Goal: Transaction & Acquisition: Purchase product/service

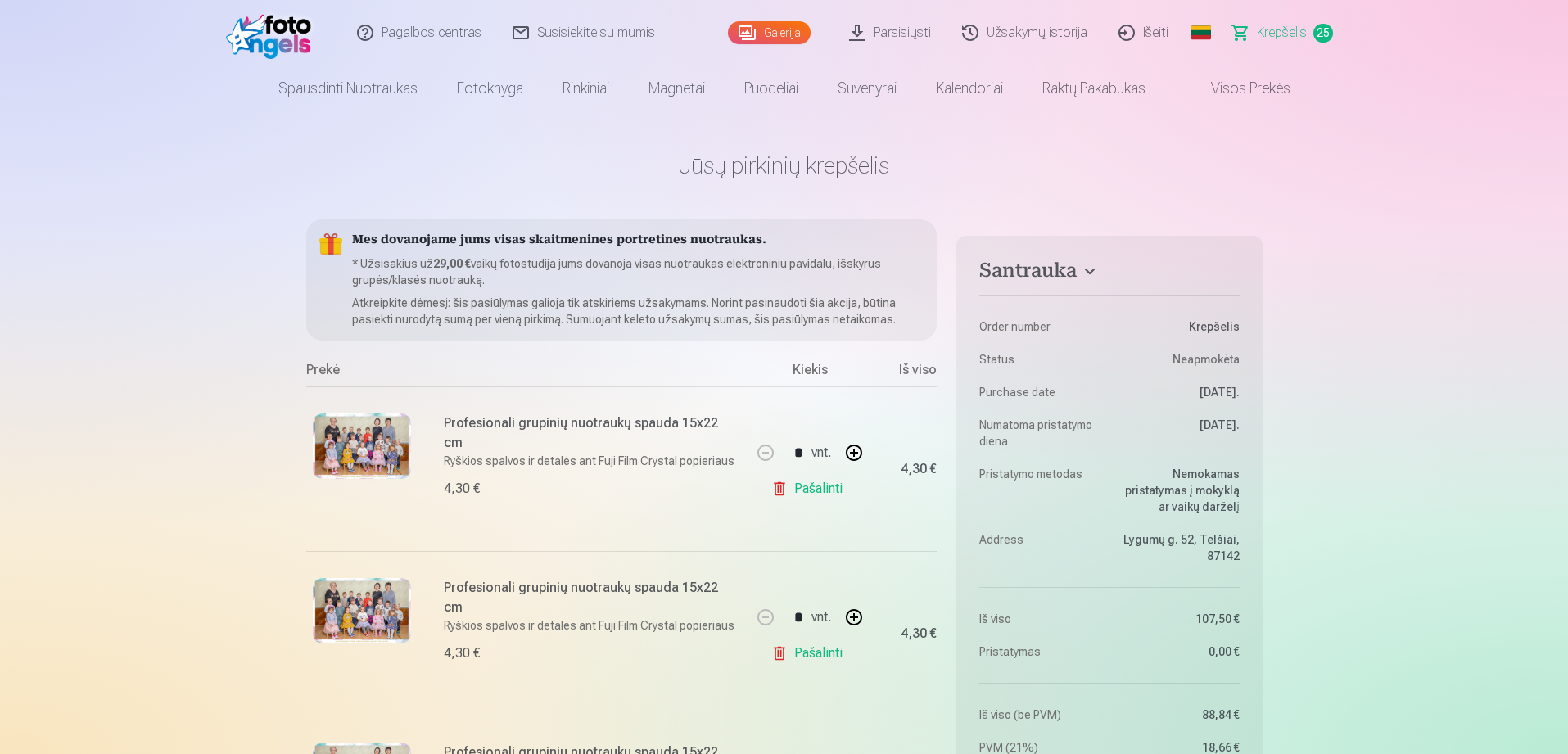
click at [1285, 34] on span "Krepšelis" at bounding box center [1281, 33] width 50 height 20
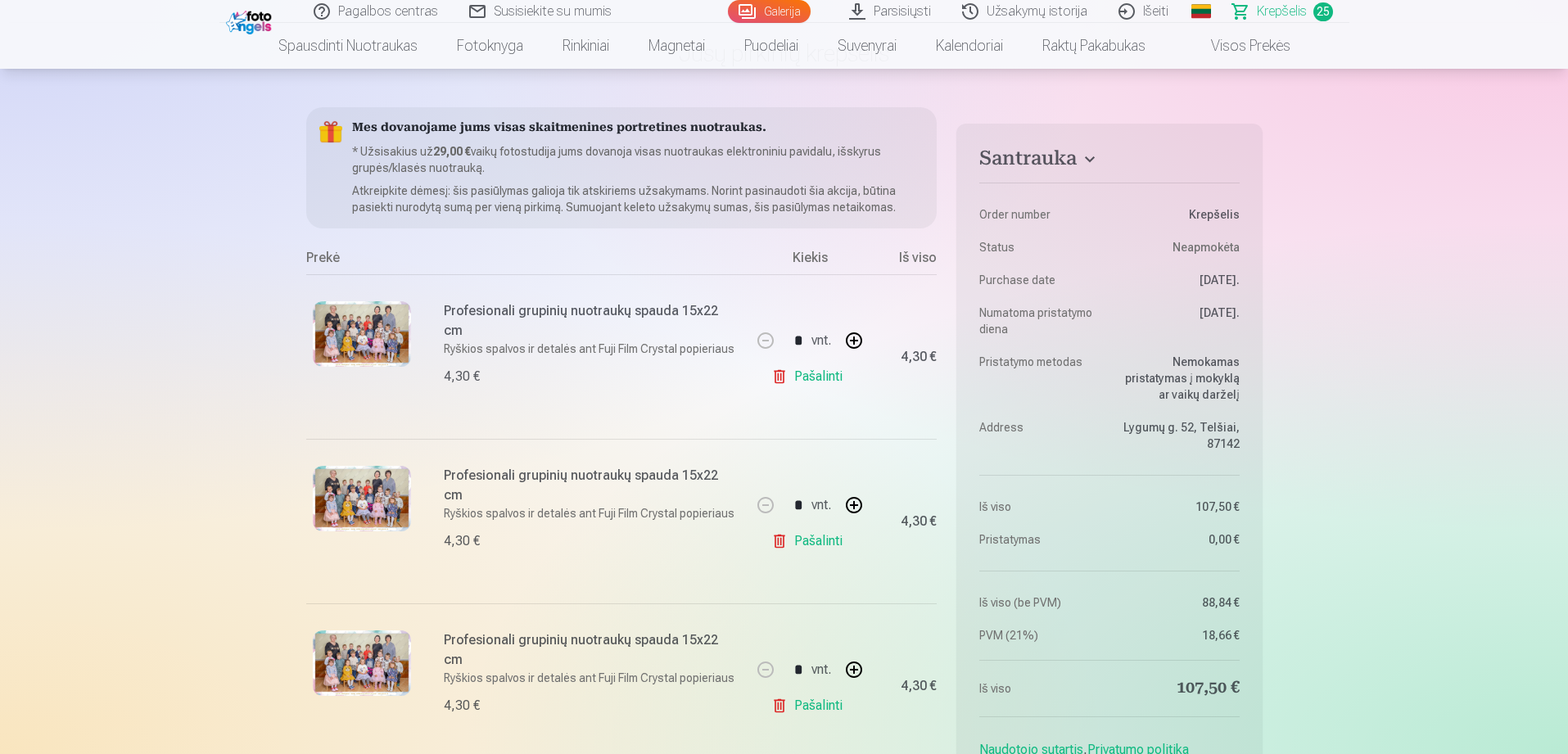
scroll to position [124, 0]
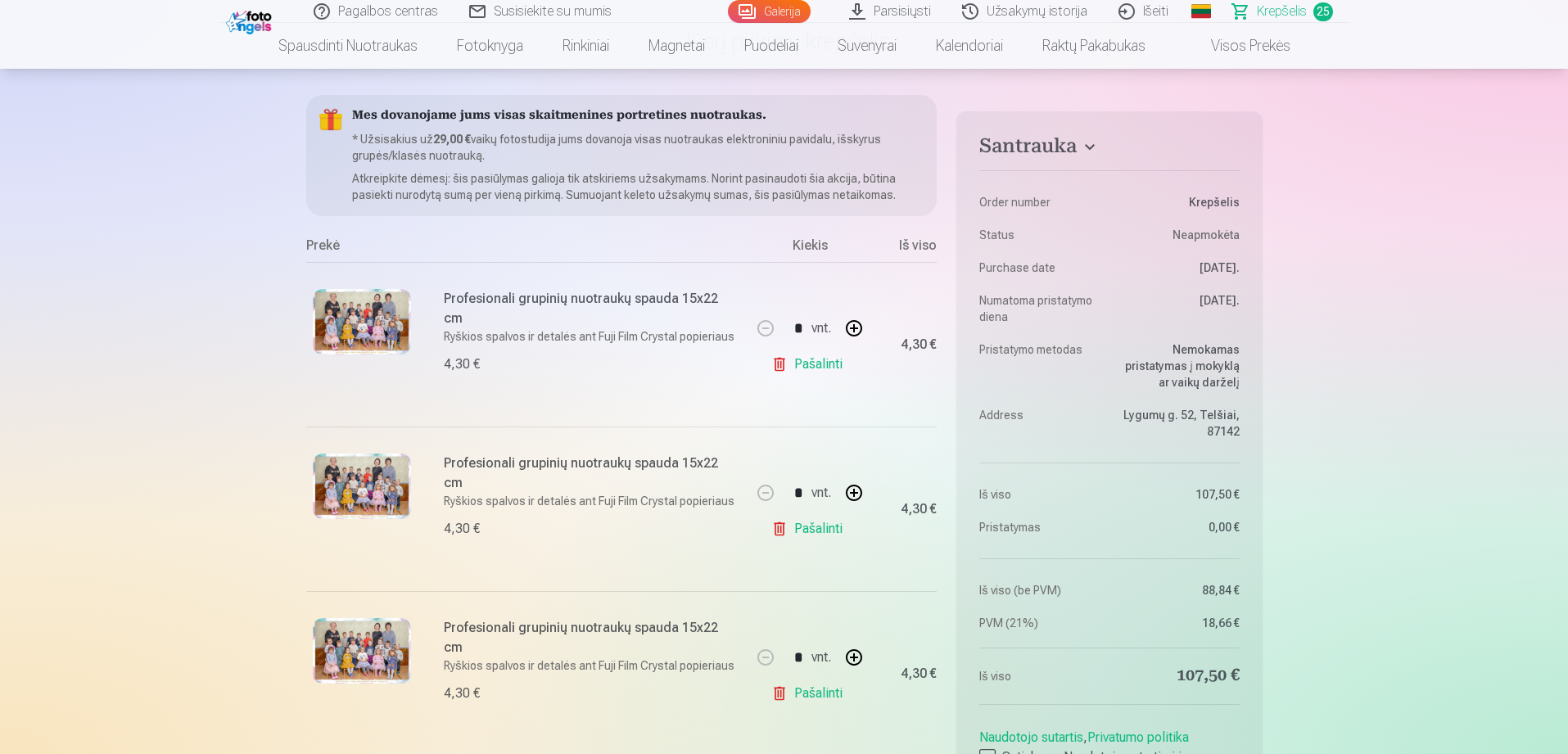
click at [805, 361] on link "Pašalinti" at bounding box center [809, 364] width 78 height 33
click at [809, 362] on link "Pašalinti" at bounding box center [809, 364] width 78 height 33
click at [806, 364] on link "Pašalinti" at bounding box center [809, 364] width 78 height 33
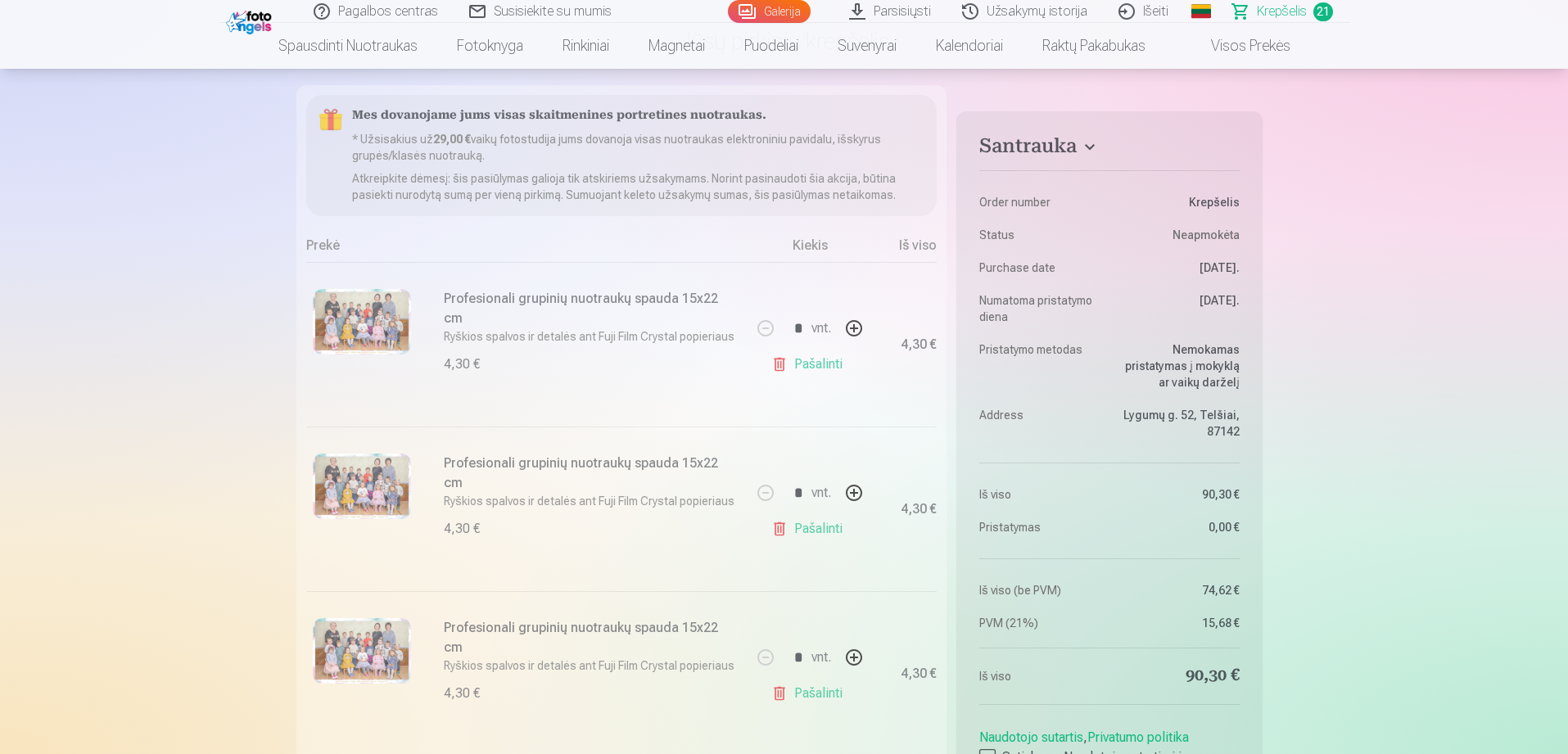
click at [806, 364] on link "Pašalinti" at bounding box center [809, 364] width 78 height 33
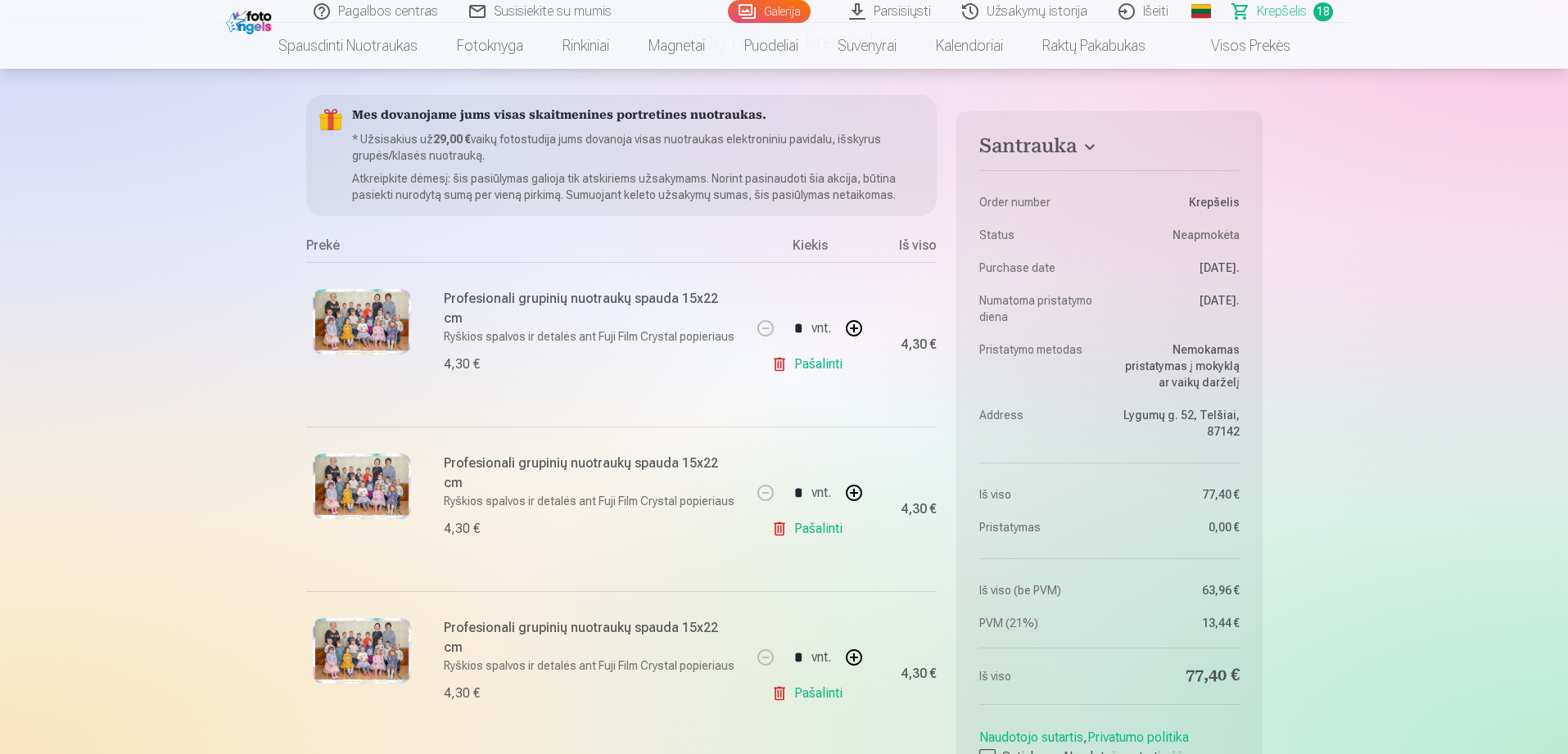
click at [806, 364] on link "Pašalinti" at bounding box center [809, 364] width 78 height 33
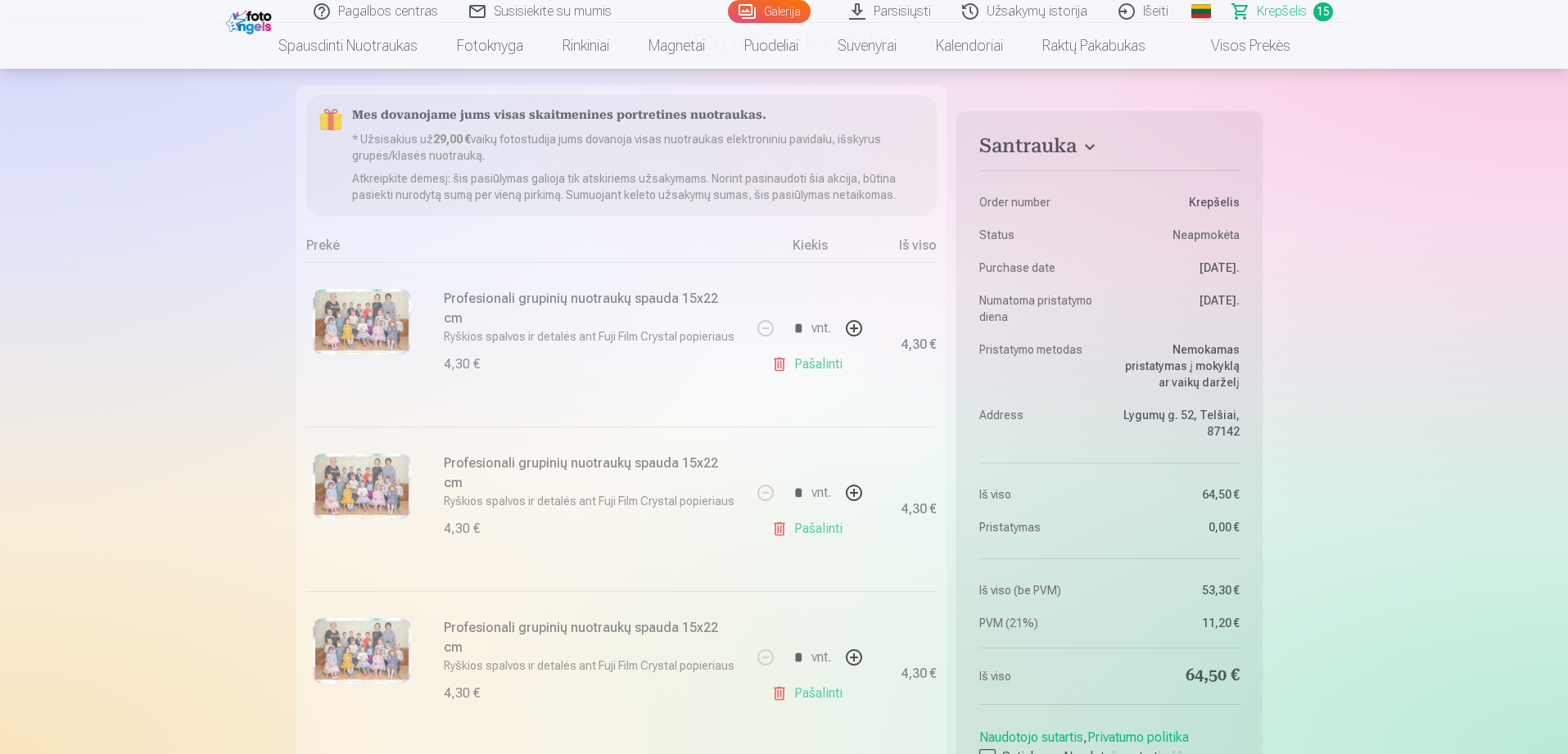
click at [806, 364] on link "Pašalinti" at bounding box center [809, 364] width 78 height 33
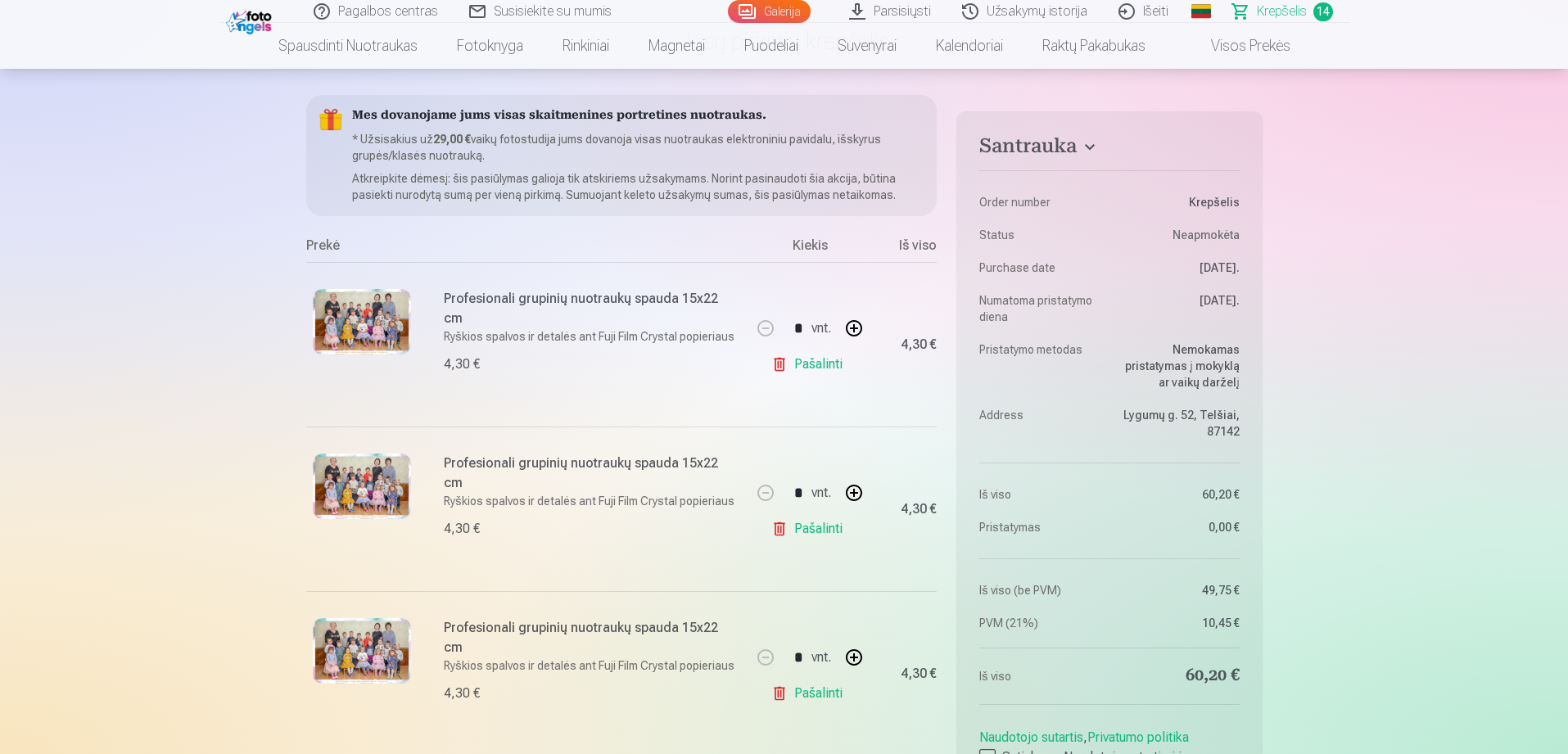
click at [806, 364] on link "Pašalinti" at bounding box center [809, 364] width 78 height 33
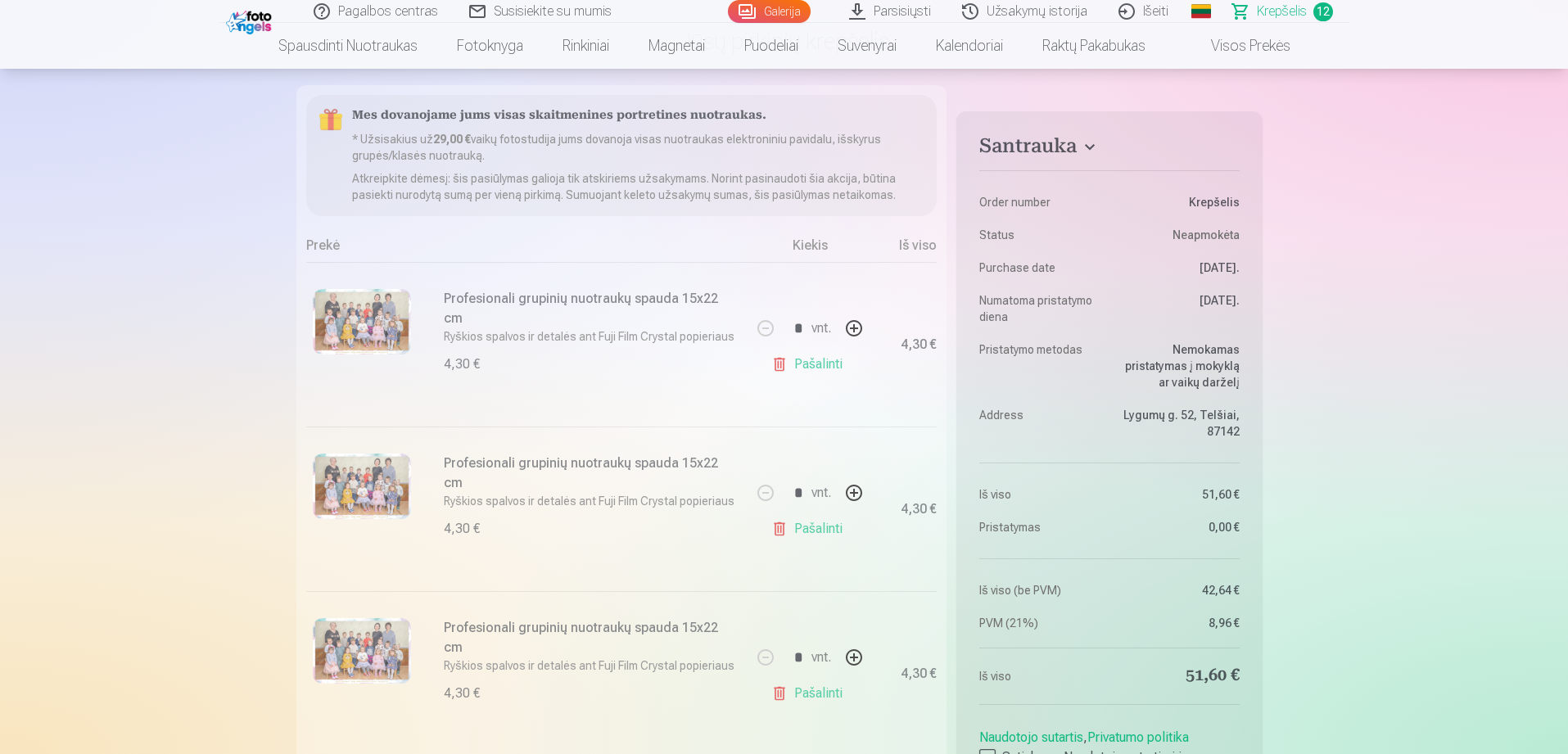
click at [806, 364] on link "Pašalinti" at bounding box center [809, 364] width 78 height 33
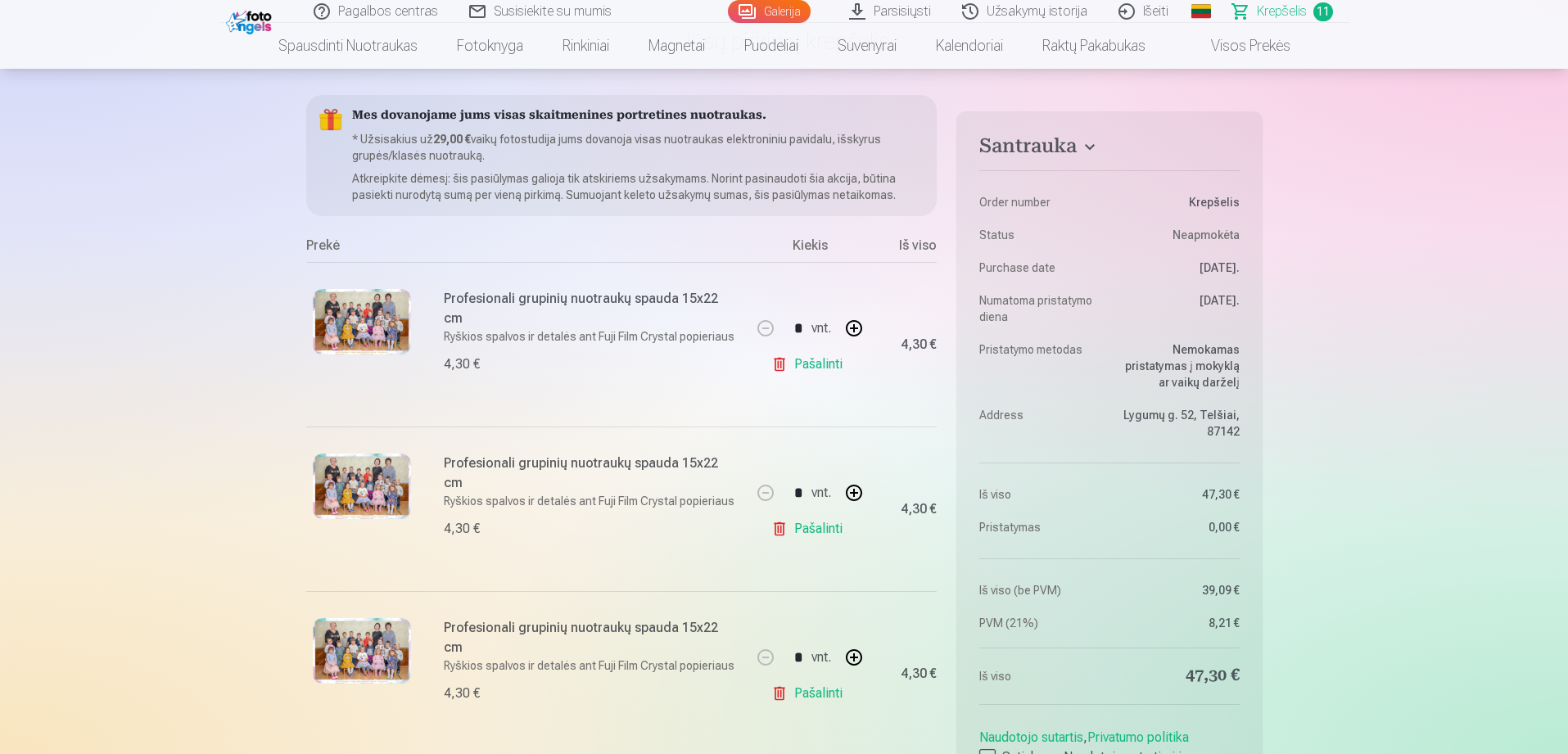
click at [806, 364] on link "Pašalinti" at bounding box center [809, 364] width 78 height 33
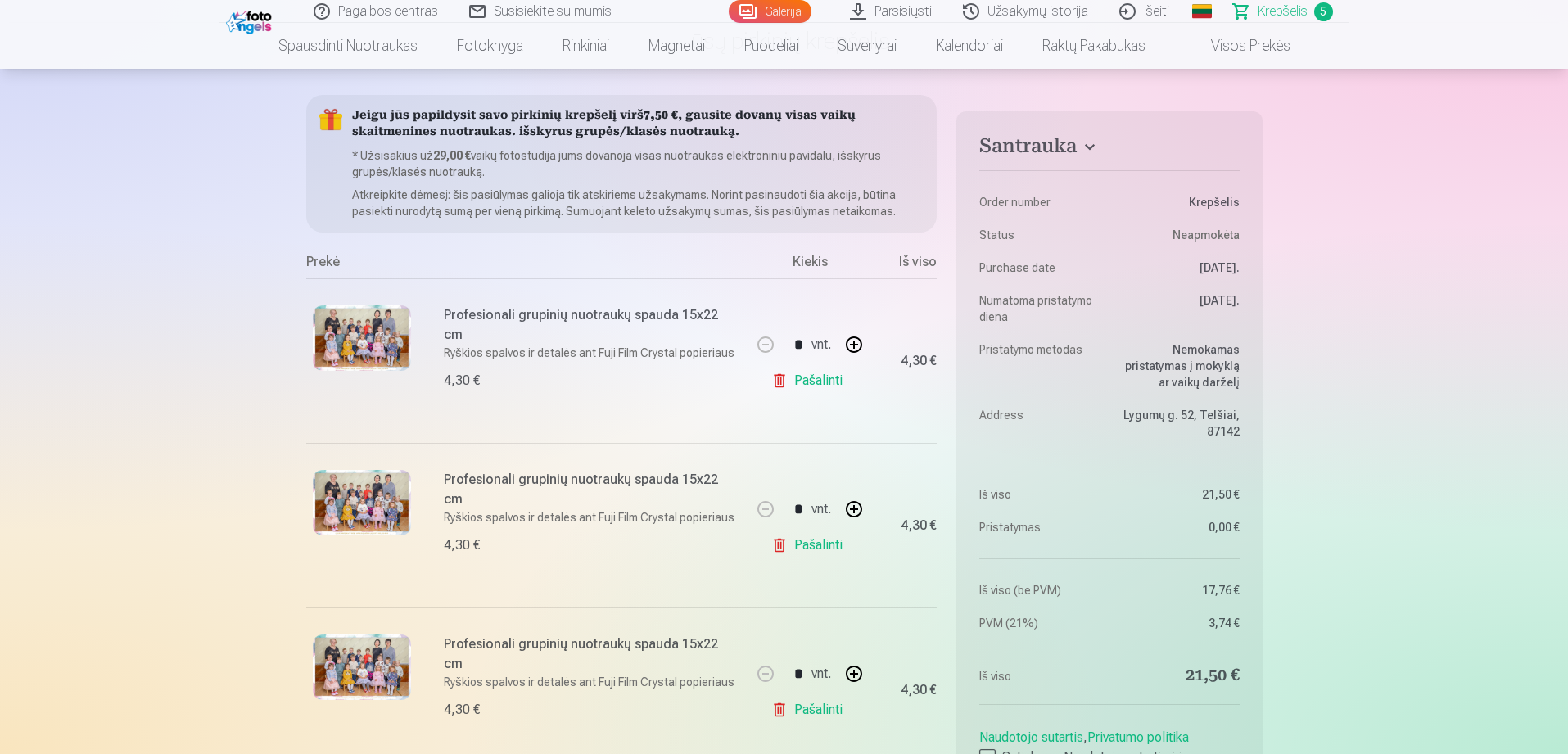
click at [806, 364] on div "* vnt." at bounding box center [809, 345] width 128 height 39
click at [808, 377] on link "Pašalinti" at bounding box center [809, 381] width 78 height 33
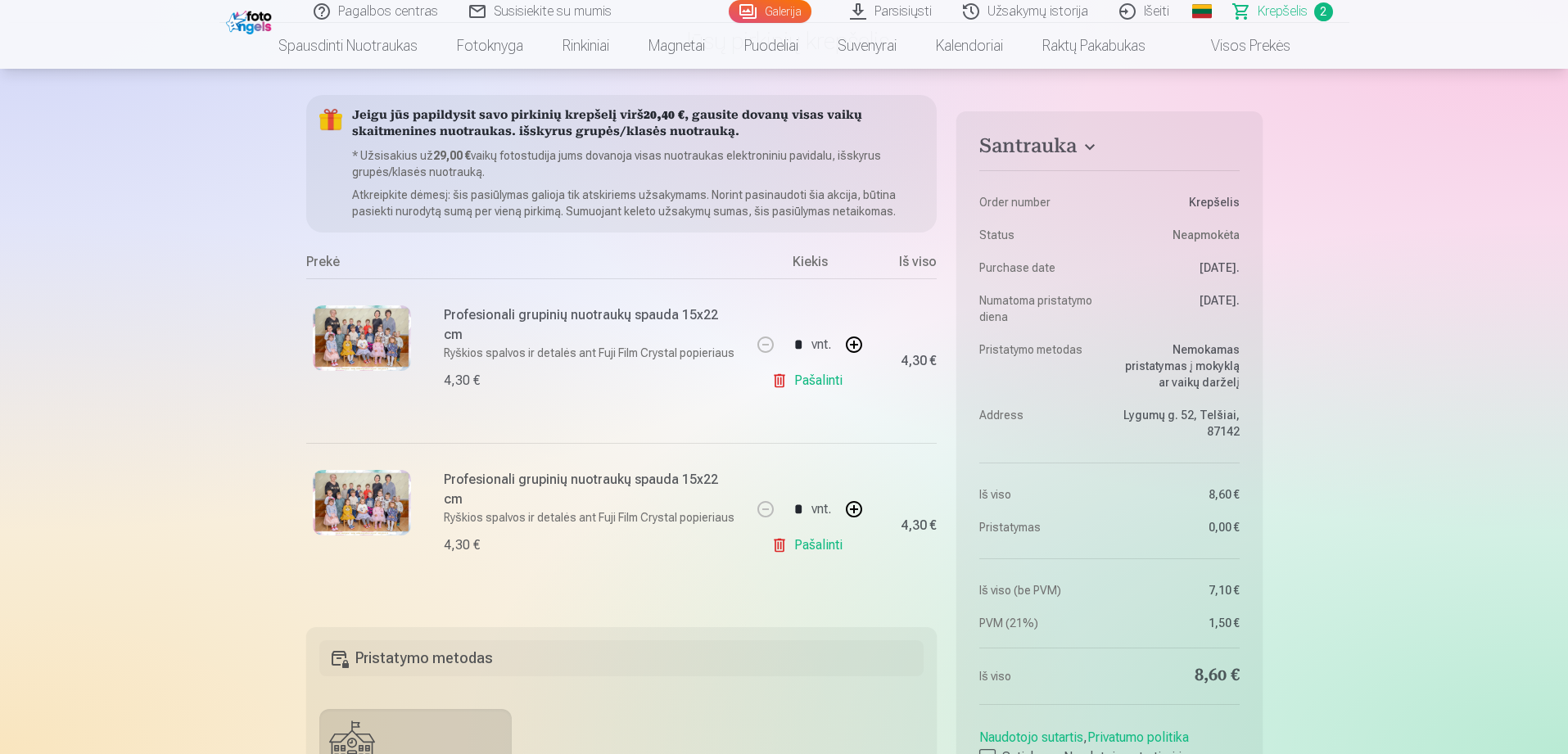
click at [808, 377] on link "Pašalinti" at bounding box center [809, 381] width 78 height 33
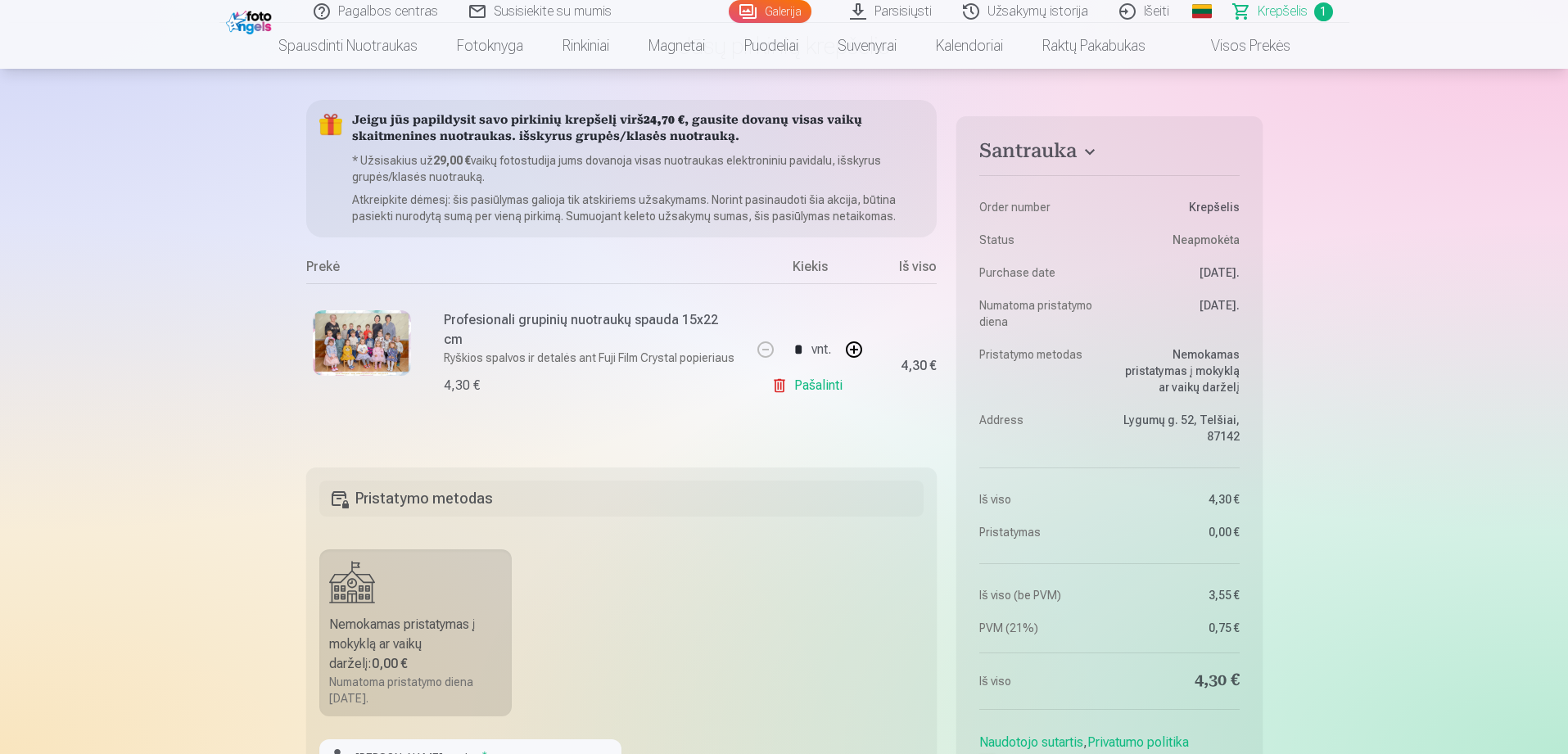
scroll to position [0, 0]
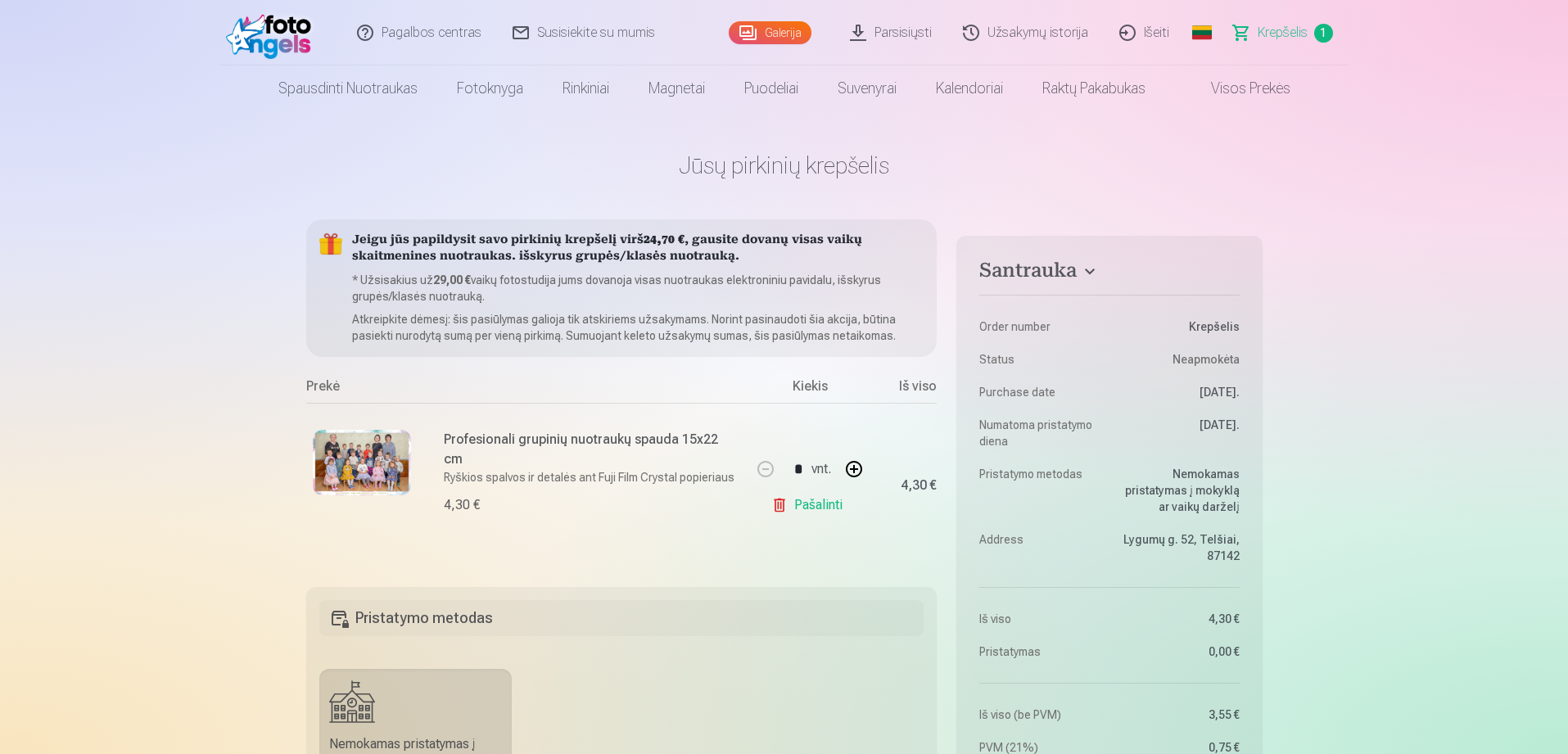
click at [760, 40] on link "Galerija" at bounding box center [769, 33] width 83 height 23
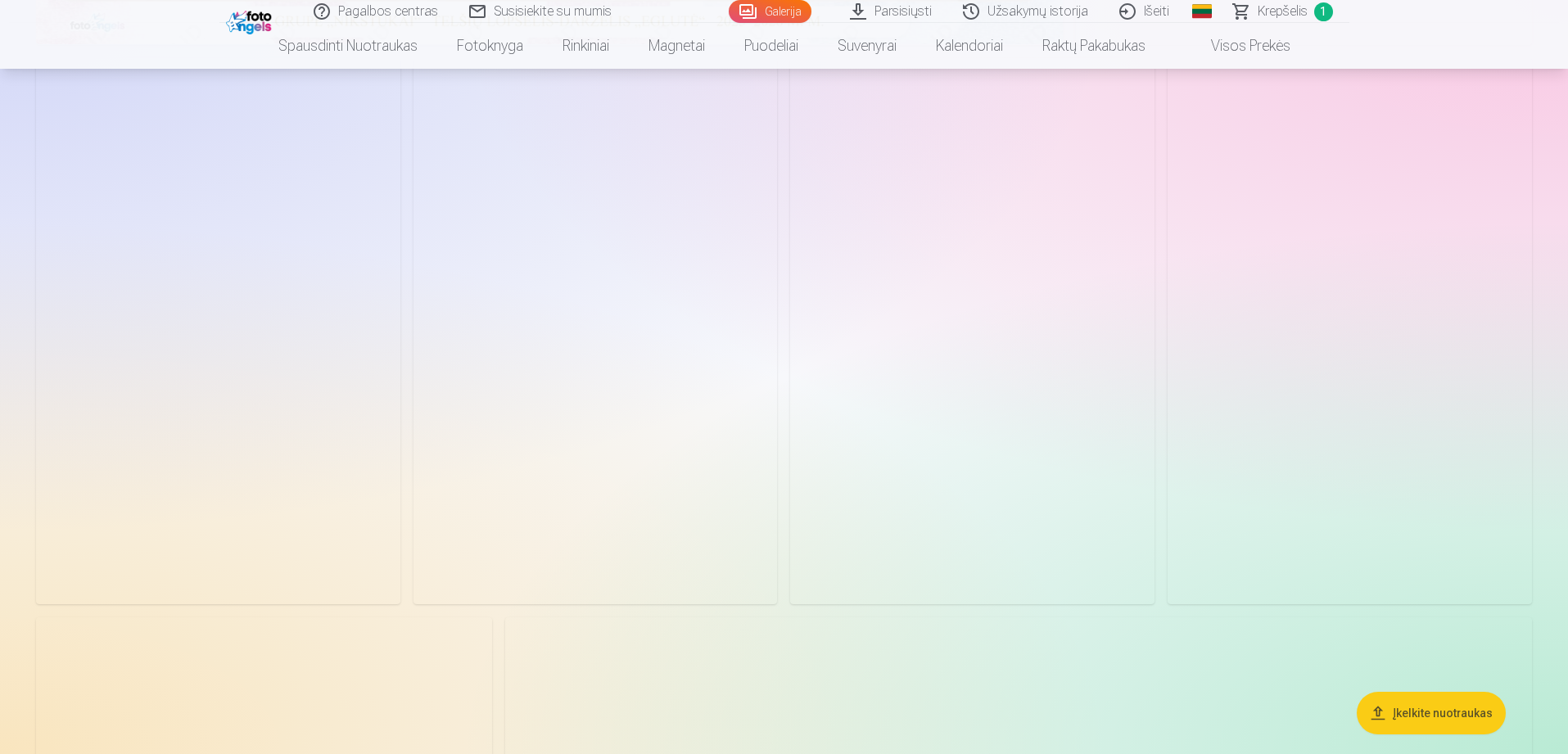
scroll to position [821, 0]
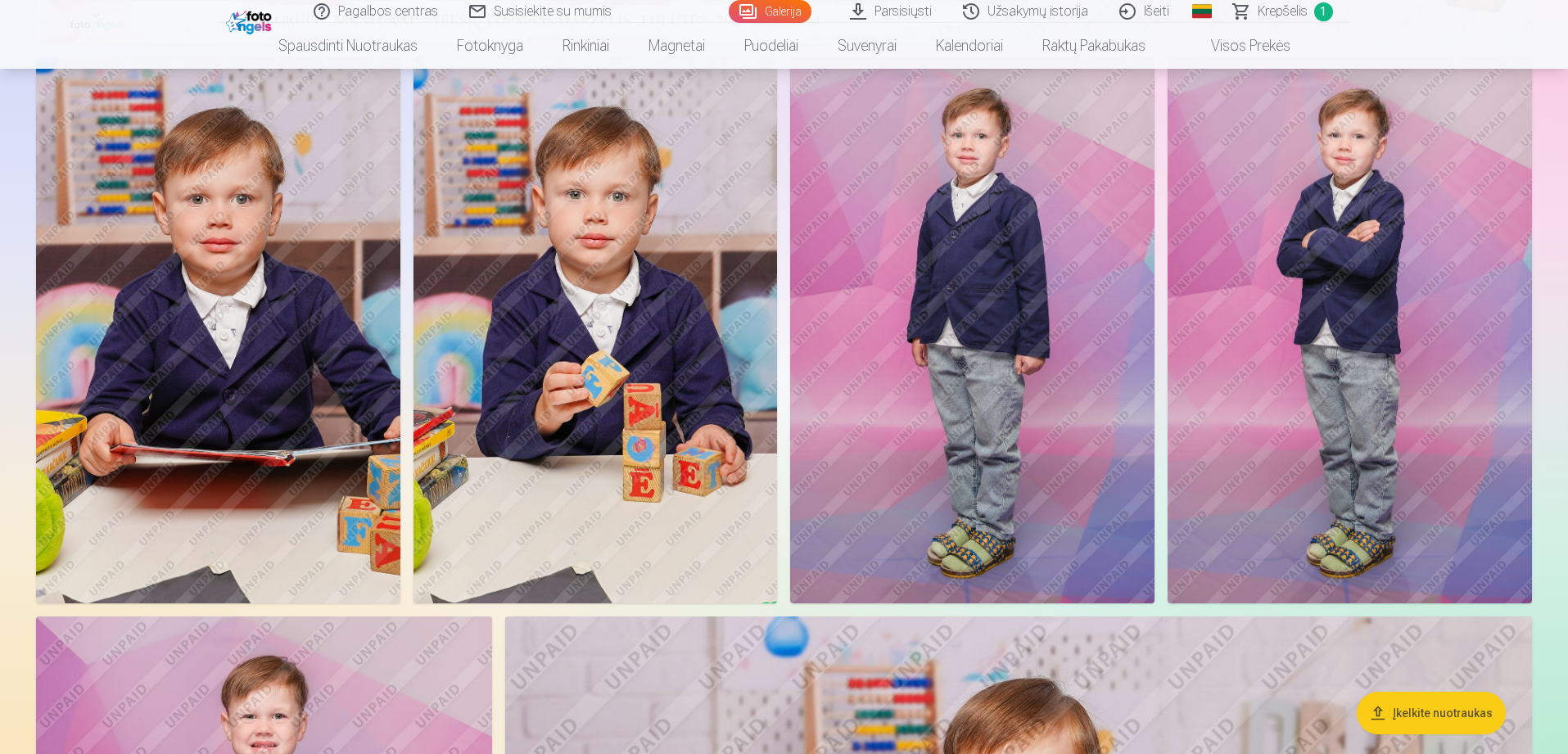
click at [671, 386] on img at bounding box center [596, 330] width 365 height 546
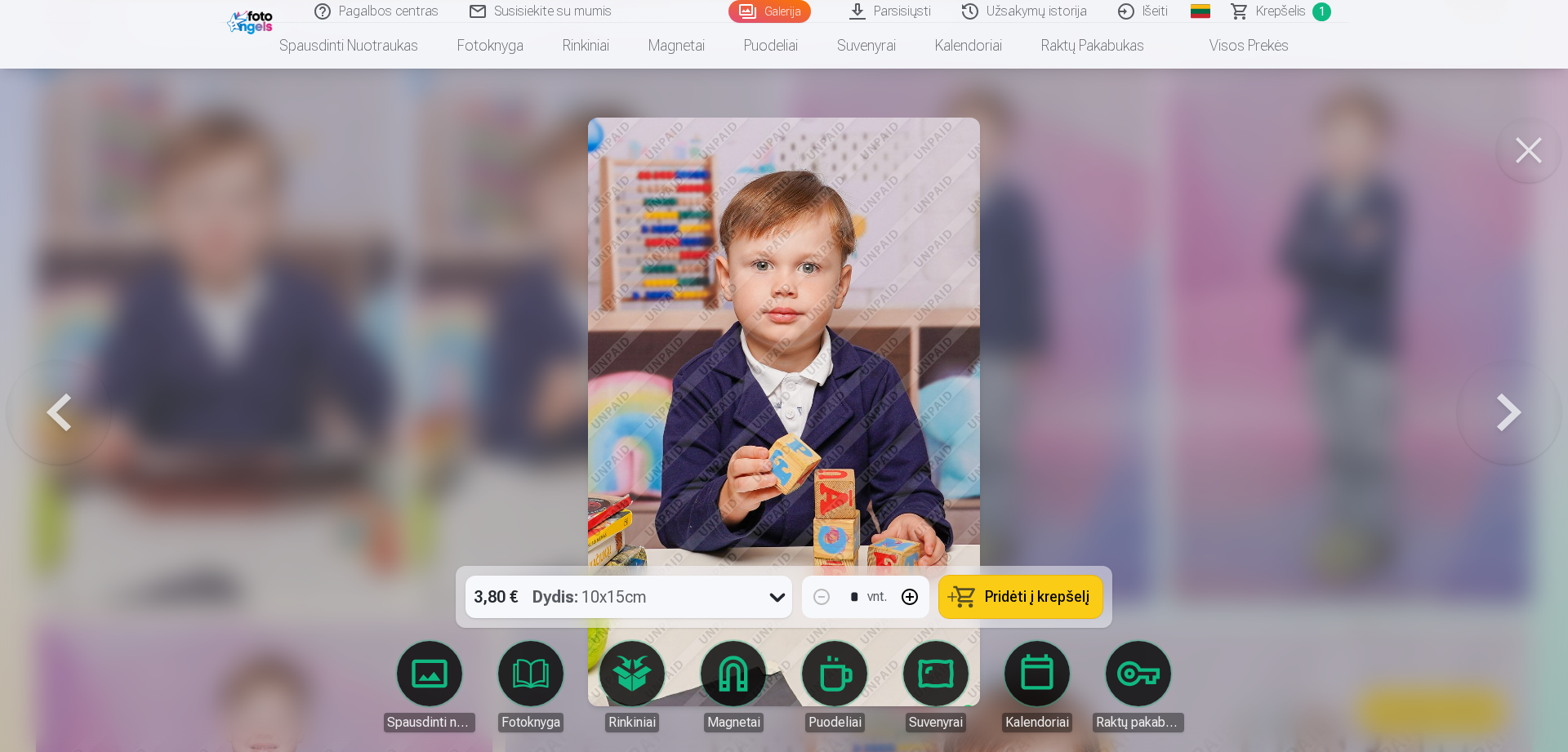
click at [1526, 150] on button at bounding box center [1528, 150] width 65 height 65
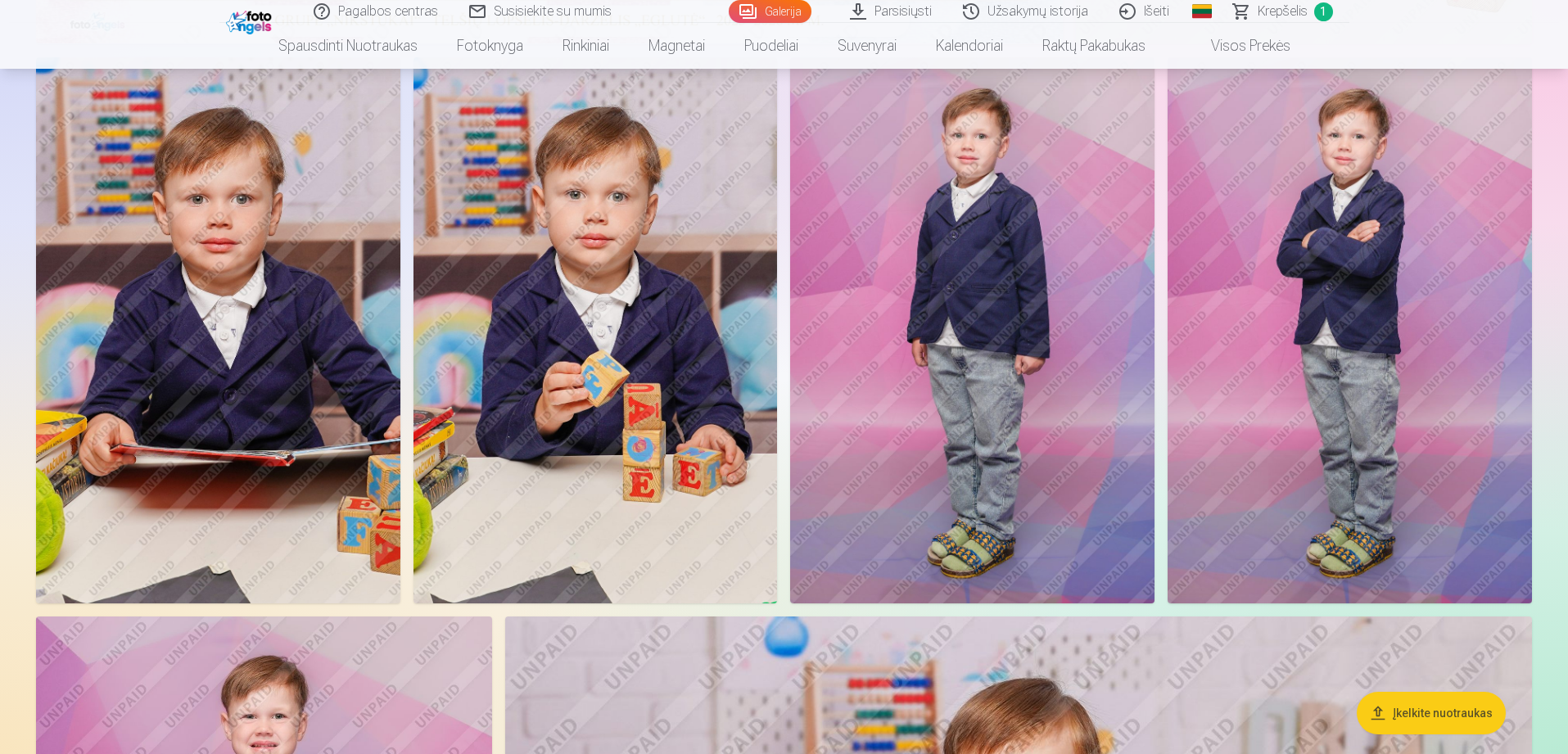
click at [642, 355] on img at bounding box center [596, 330] width 365 height 546
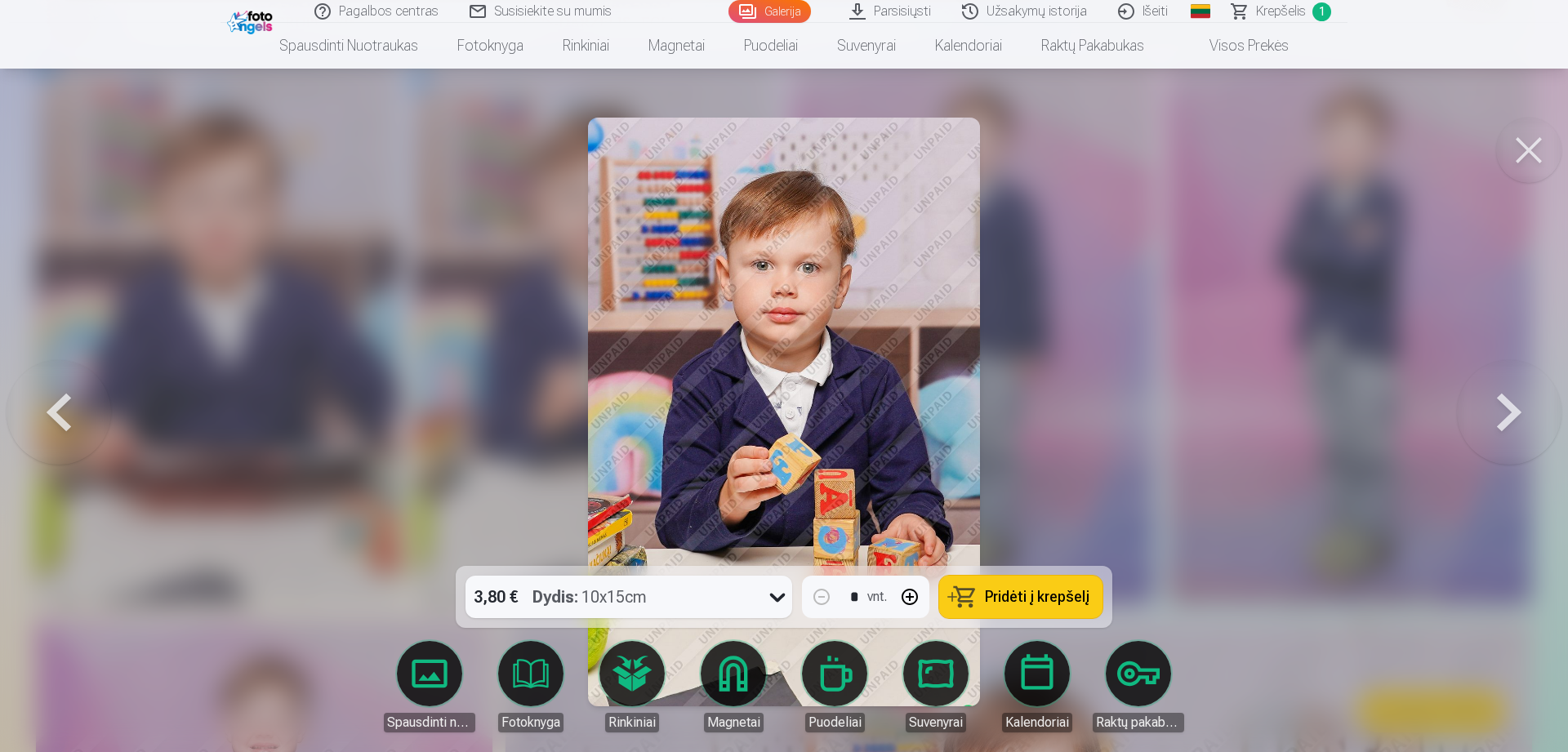
click at [1029, 582] on button "Pridėti į krepšelį" at bounding box center [1021, 597] width 163 height 43
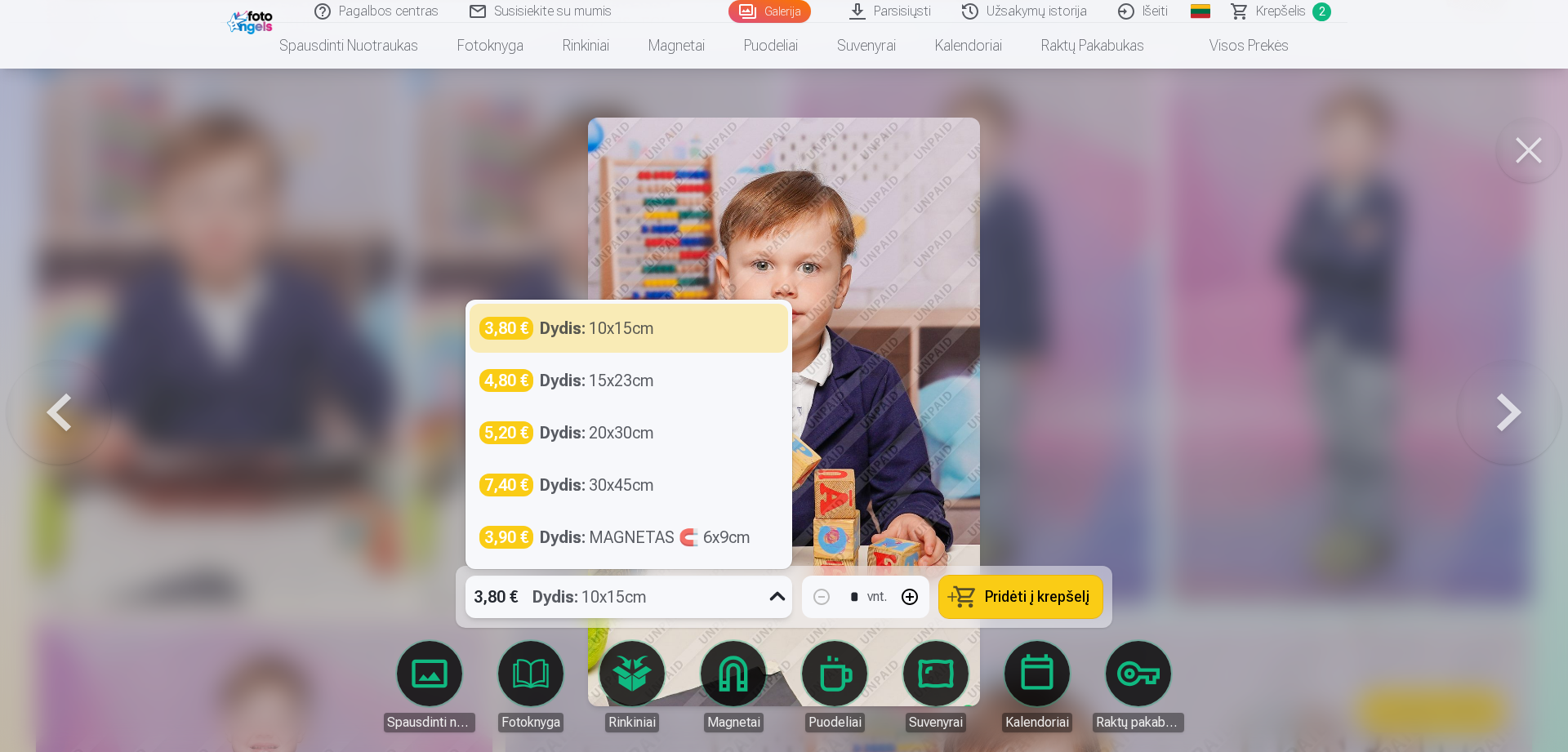
click at [697, 581] on div "3,80 € Dydis : 10x15cm" at bounding box center [613, 597] width 296 height 43
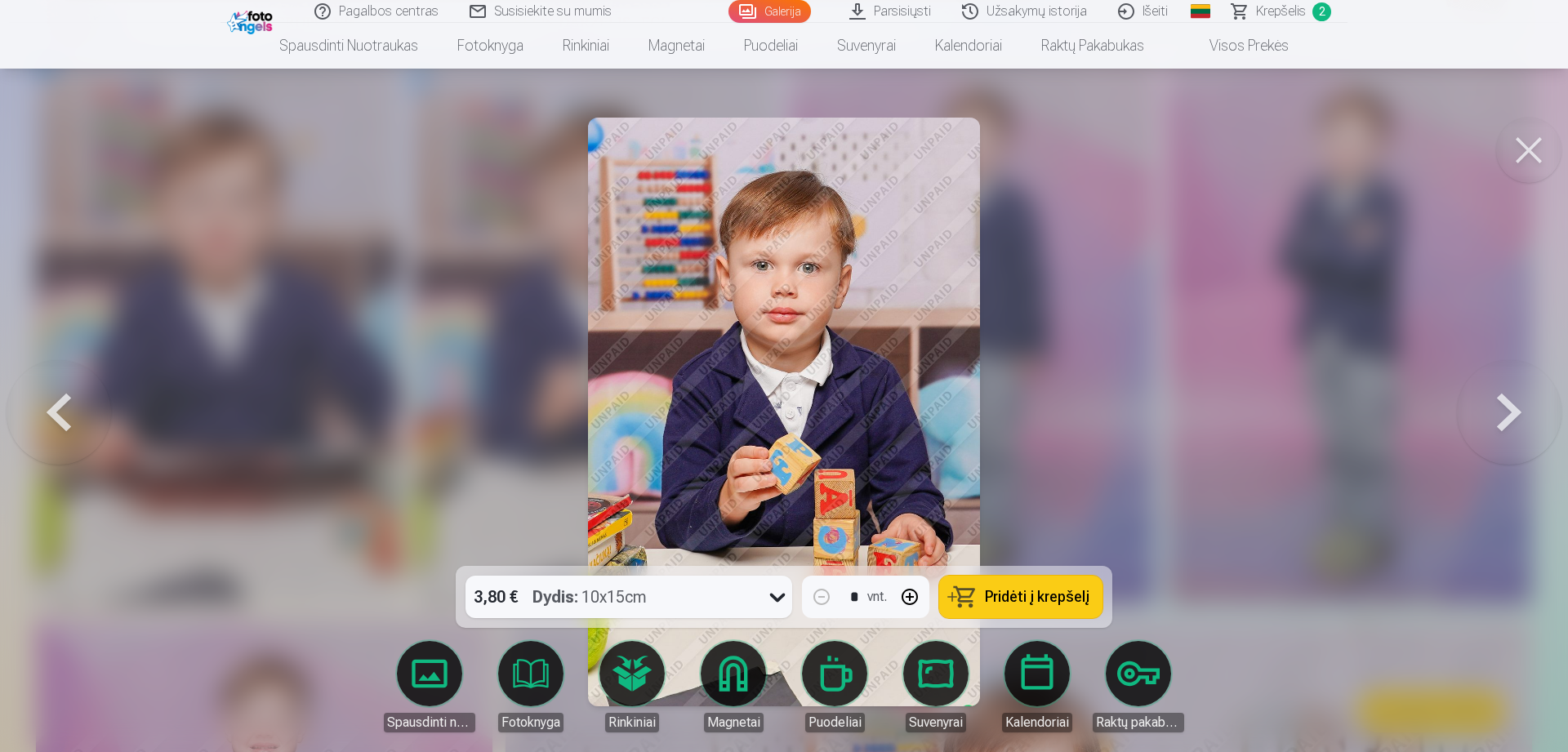
click at [1521, 153] on button at bounding box center [1528, 150] width 65 height 65
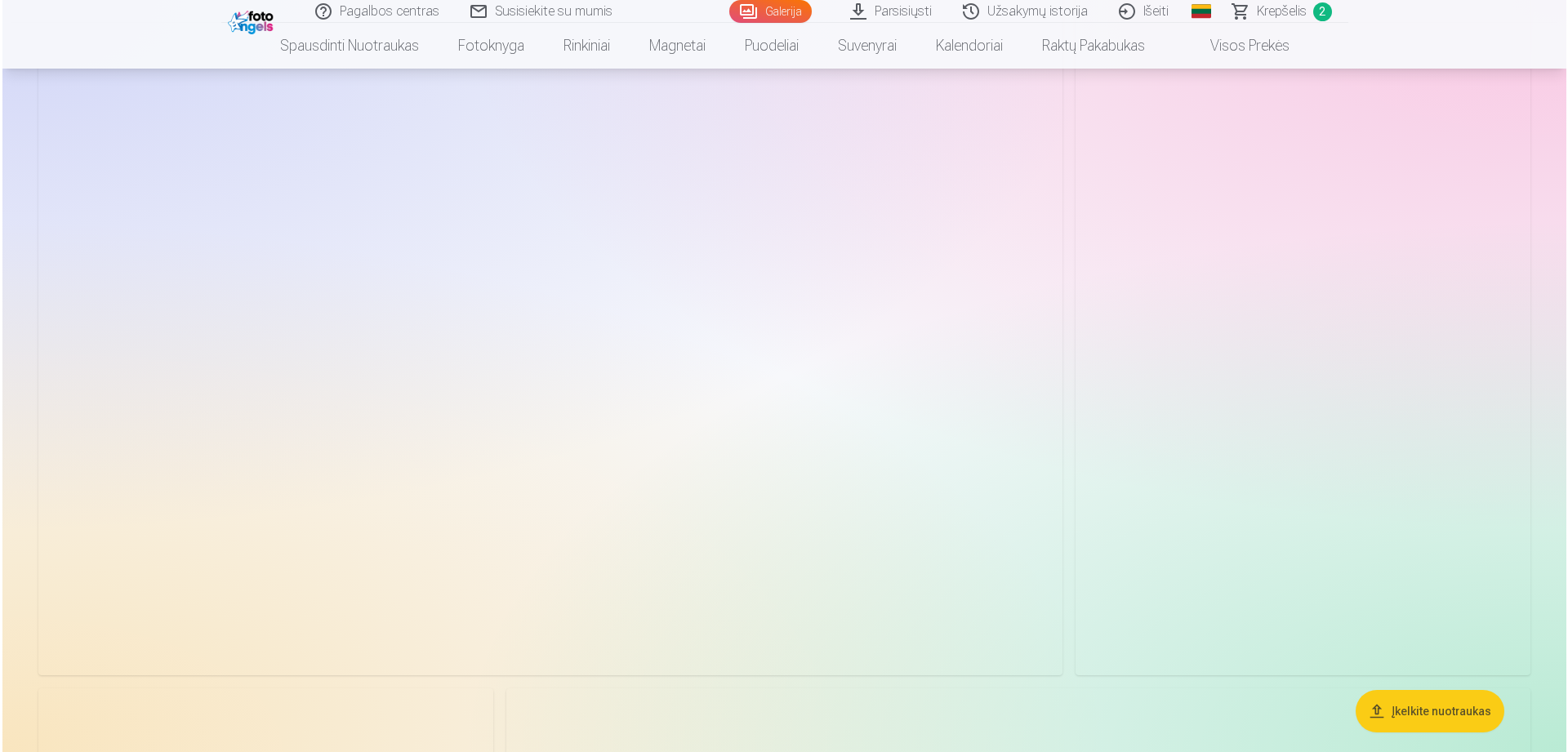
scroll to position [2136, 0]
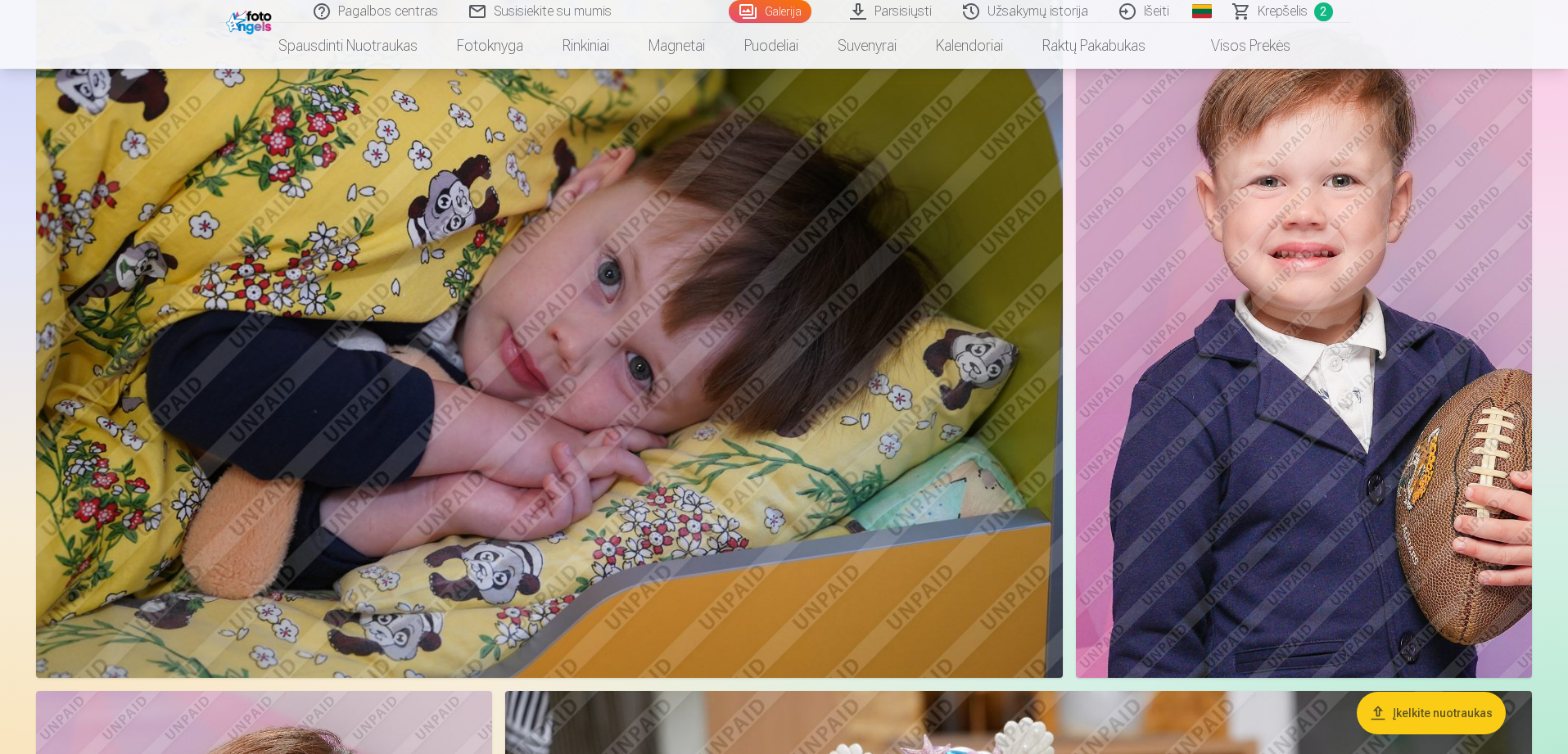
click at [639, 498] on img at bounding box center [549, 336] width 1027 height 684
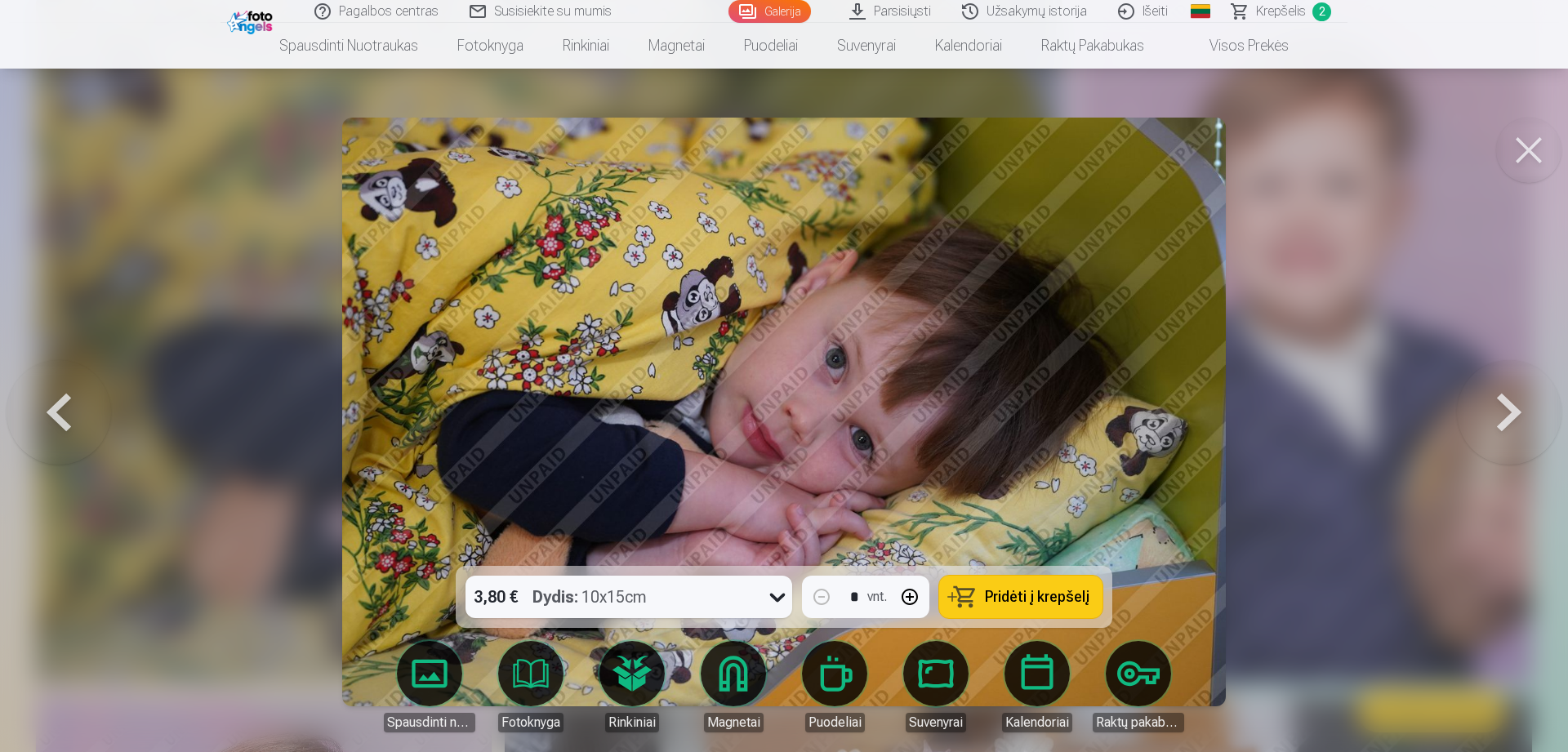
click at [1030, 600] on span "Pridėti į krepšelį" at bounding box center [1037, 596] width 104 height 14
click at [1518, 156] on button at bounding box center [1528, 150] width 65 height 65
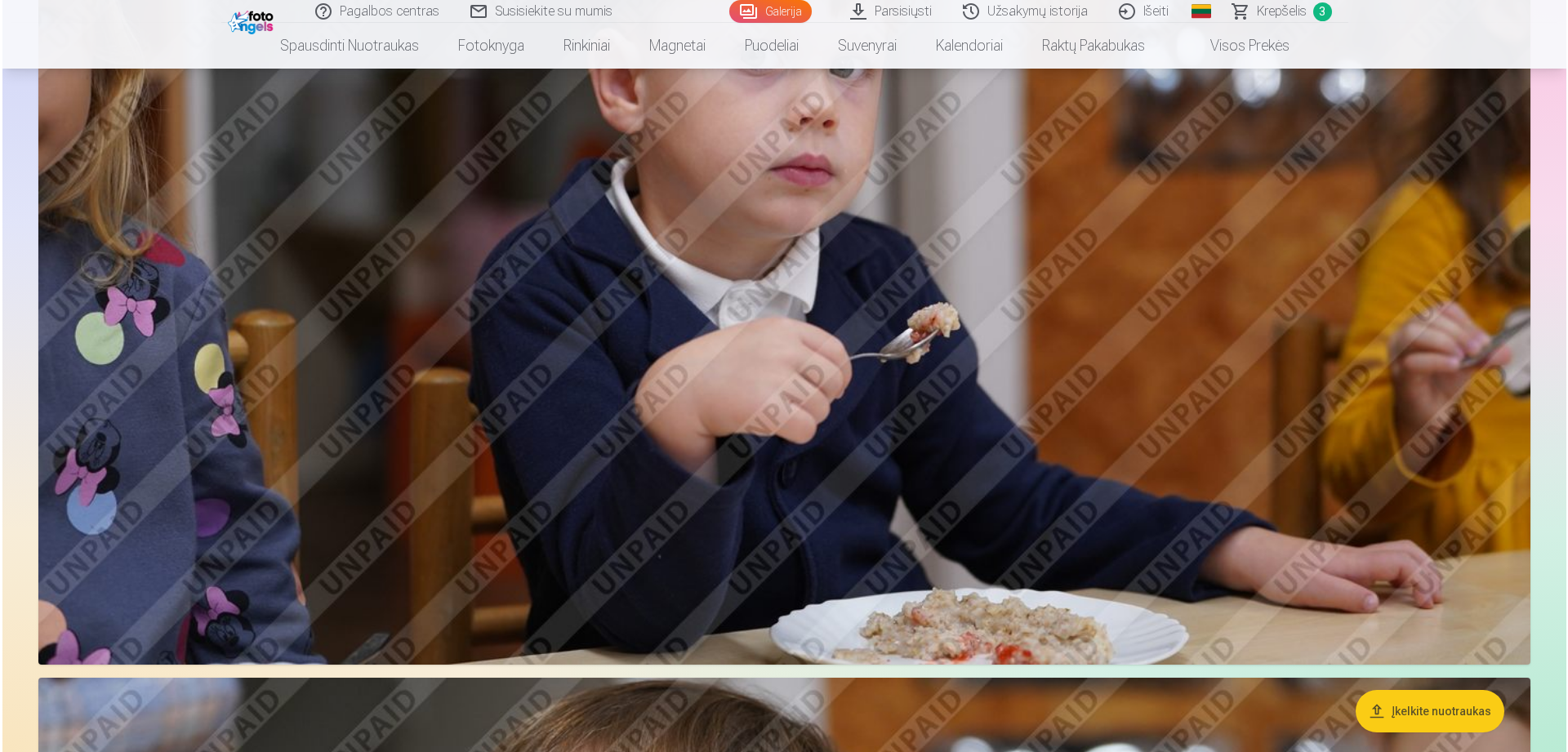
scroll to position [3638, 0]
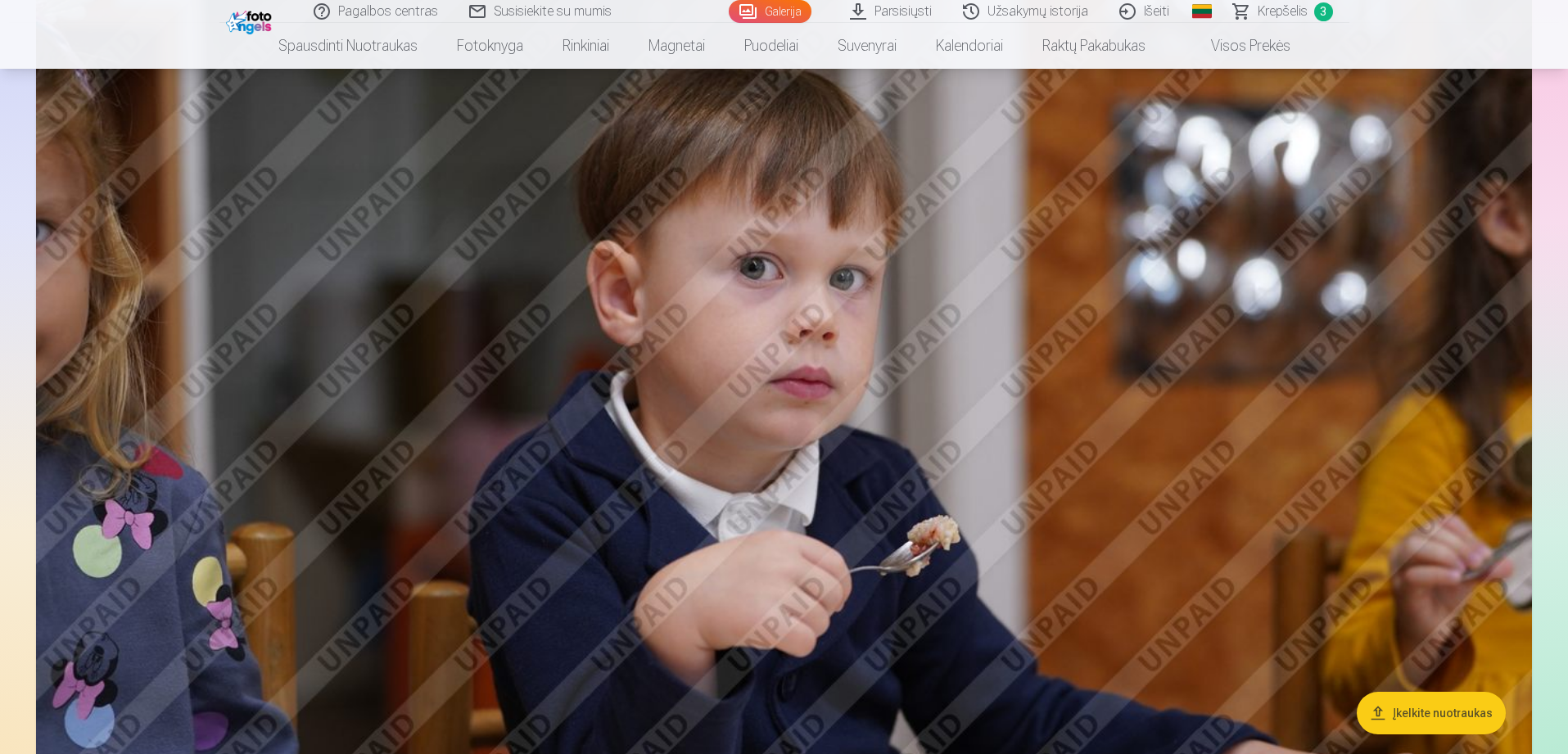
click at [1245, 423] on img at bounding box center [784, 380] width 1496 height 997
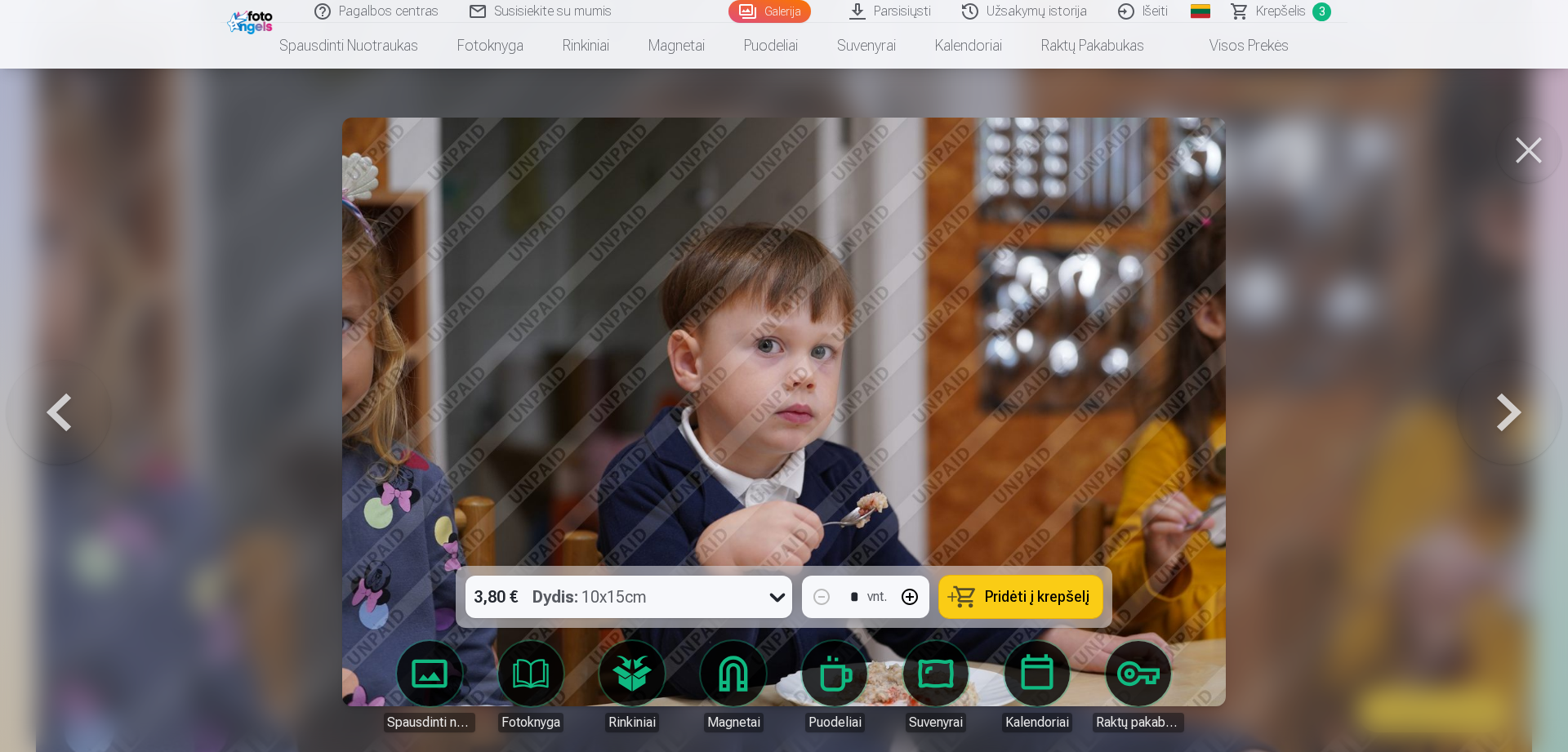
click at [1058, 596] on span "Pridėti į krepšelį" at bounding box center [1037, 596] width 104 height 14
click at [1514, 169] on button at bounding box center [1528, 150] width 65 height 65
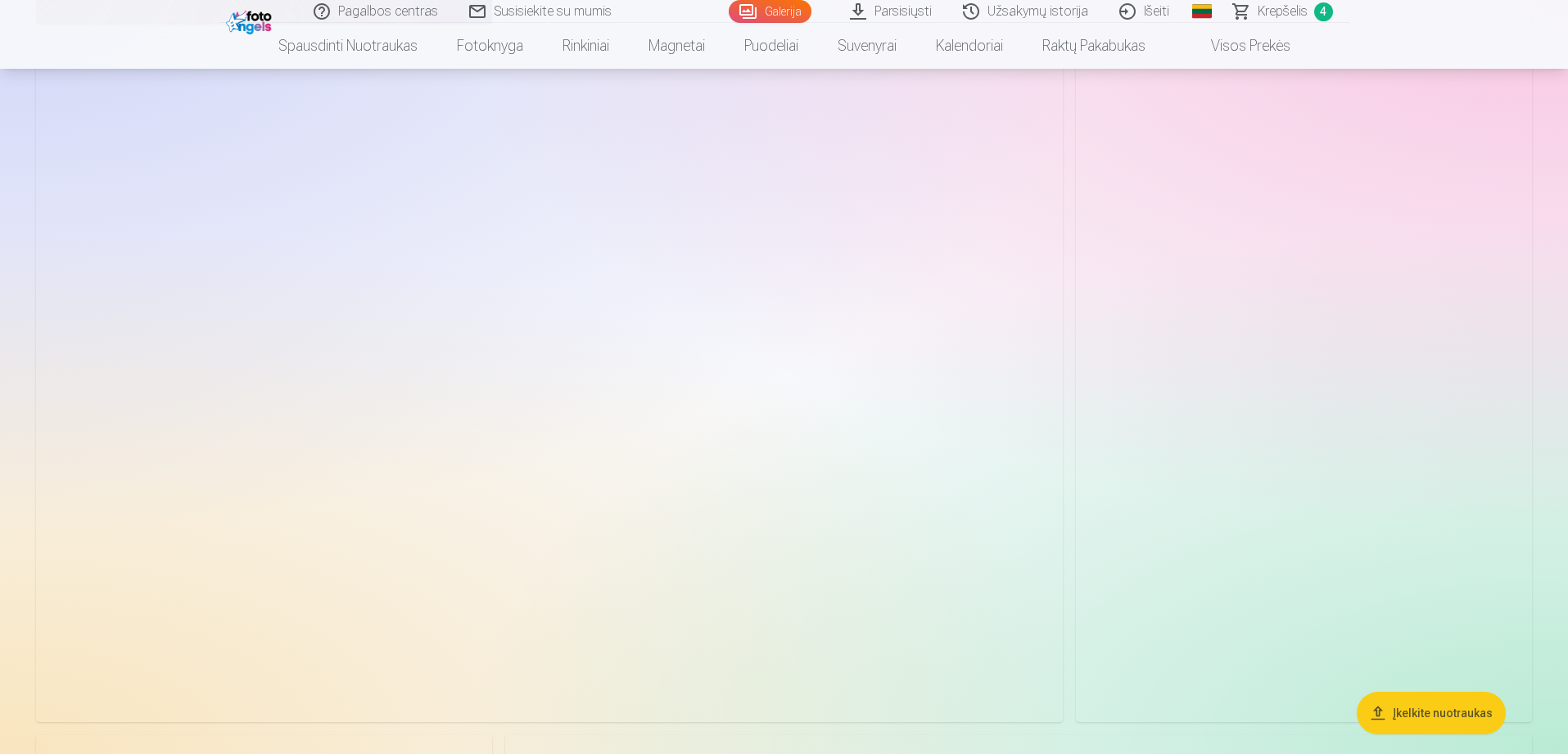
scroll to position [7609, 0]
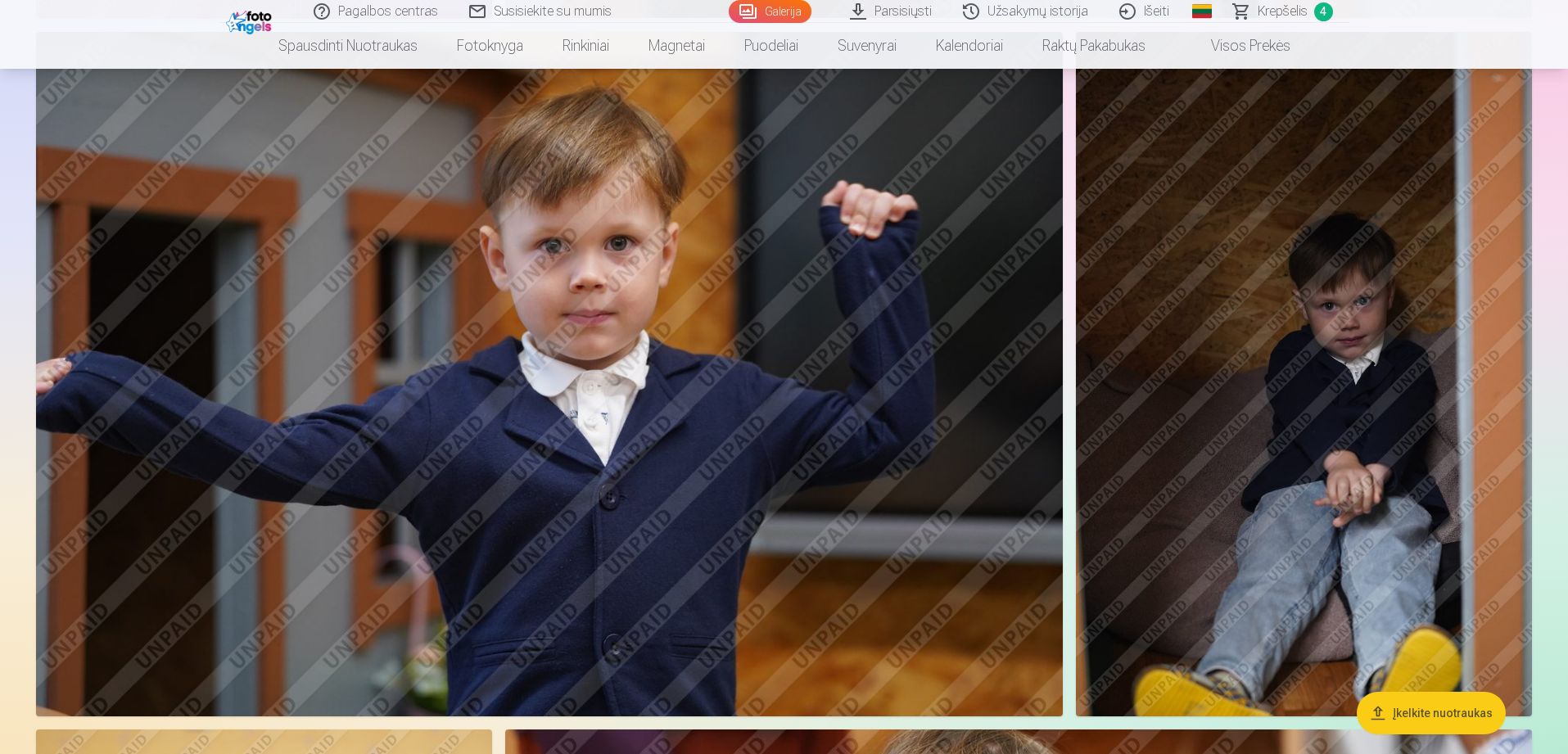
click at [884, 546] on img at bounding box center [549, 374] width 1027 height 684
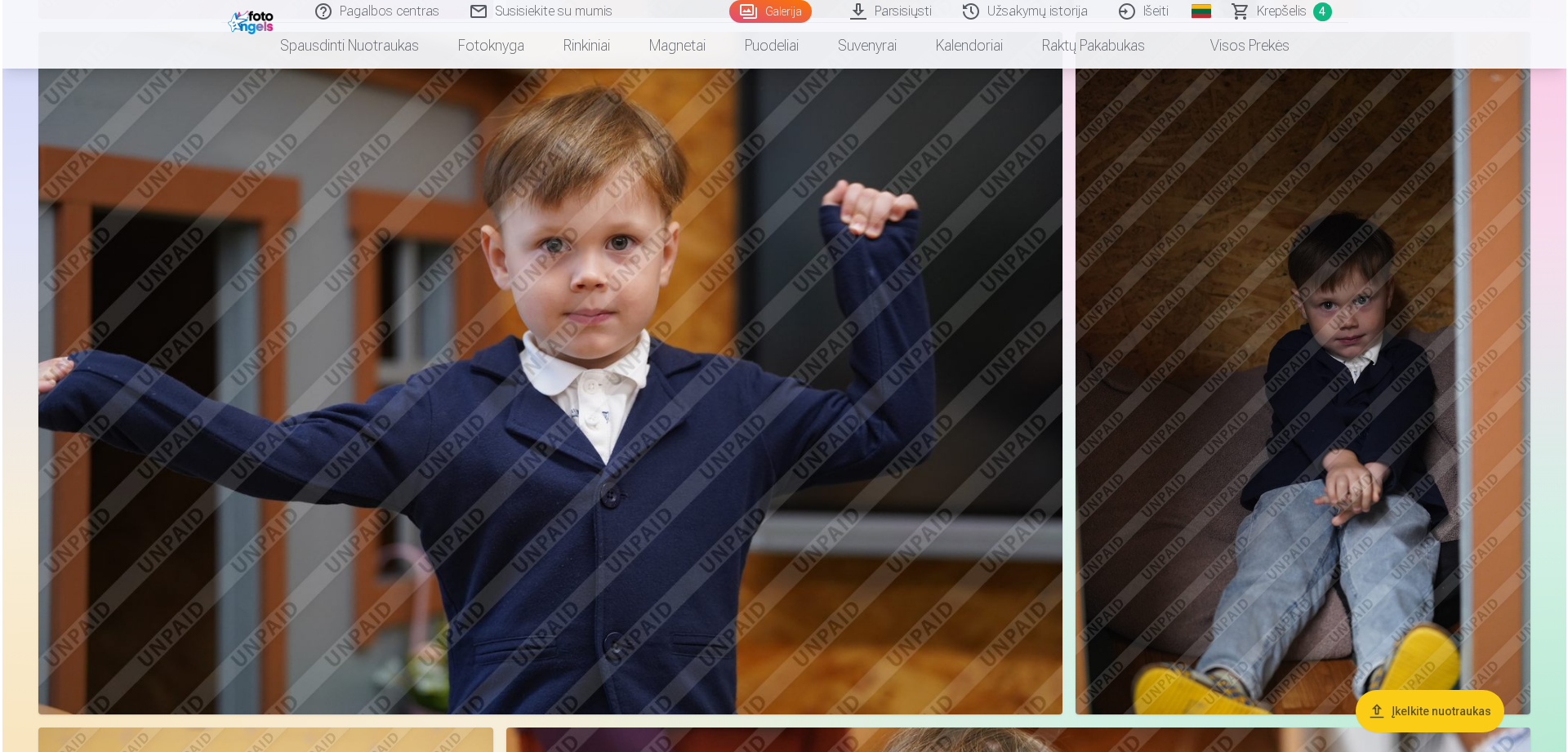
scroll to position [7606, 0]
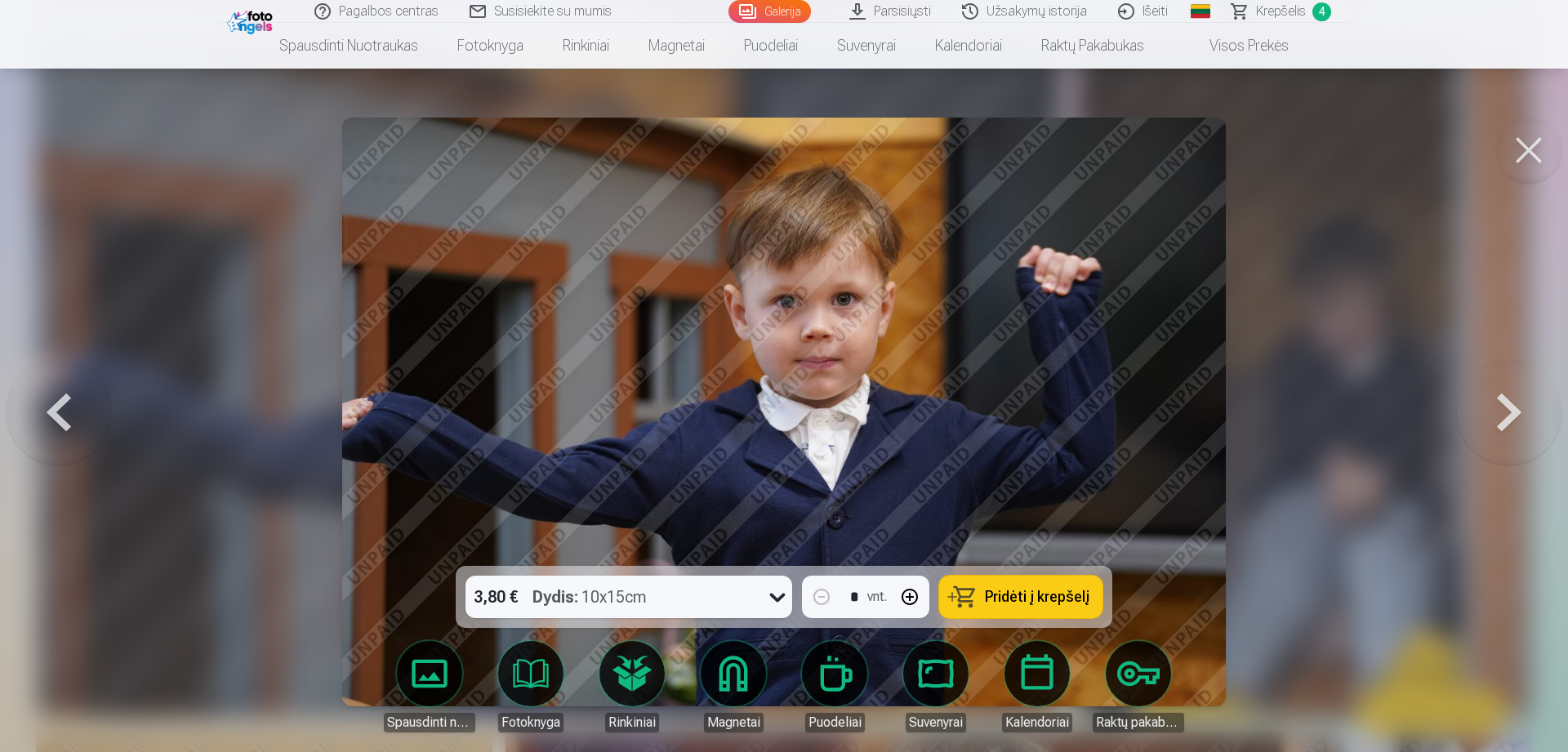
click at [1038, 604] on span "Pridėti į krepšelį" at bounding box center [1037, 596] width 104 height 14
click at [1545, 145] on button at bounding box center [1528, 150] width 65 height 65
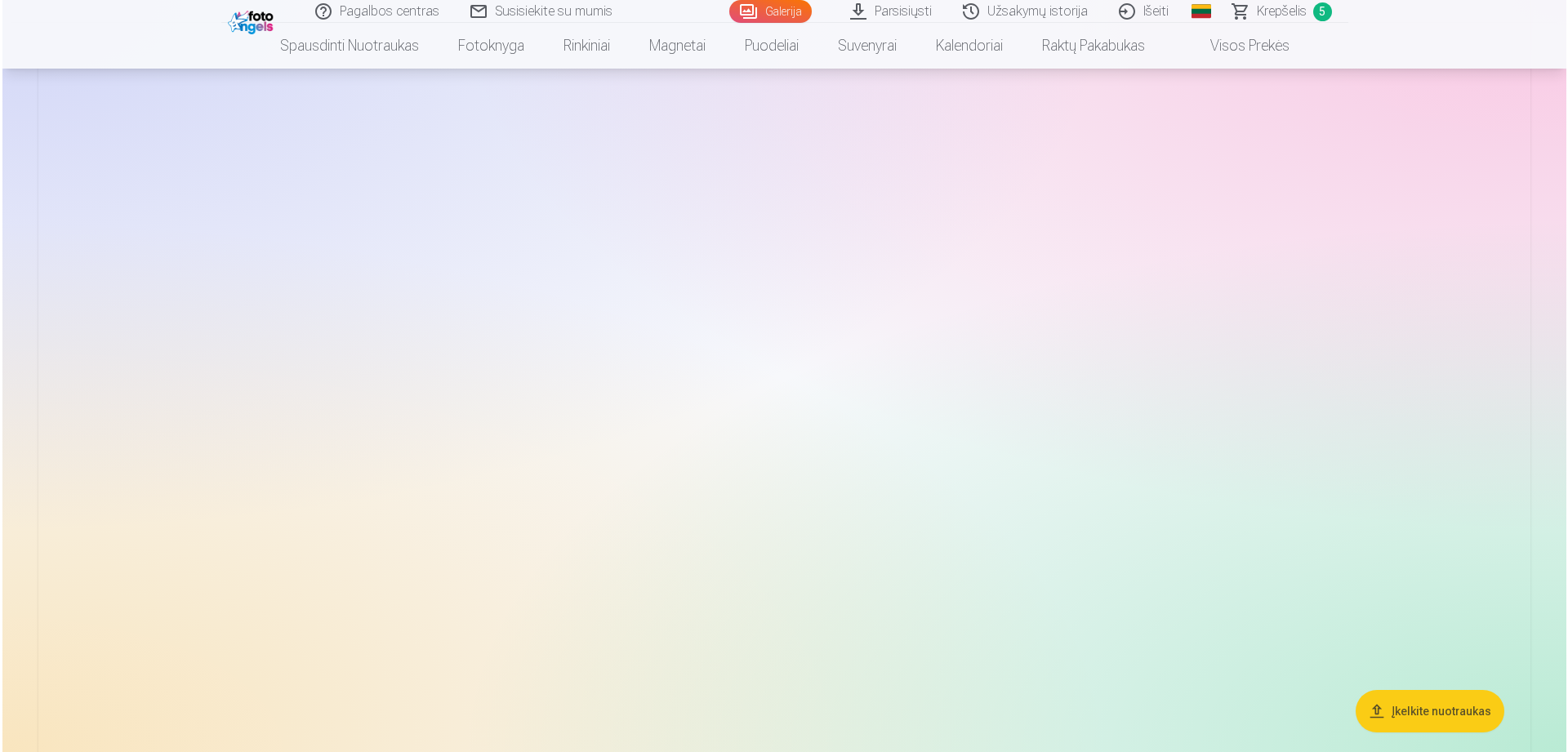
scroll to position [12231, 0]
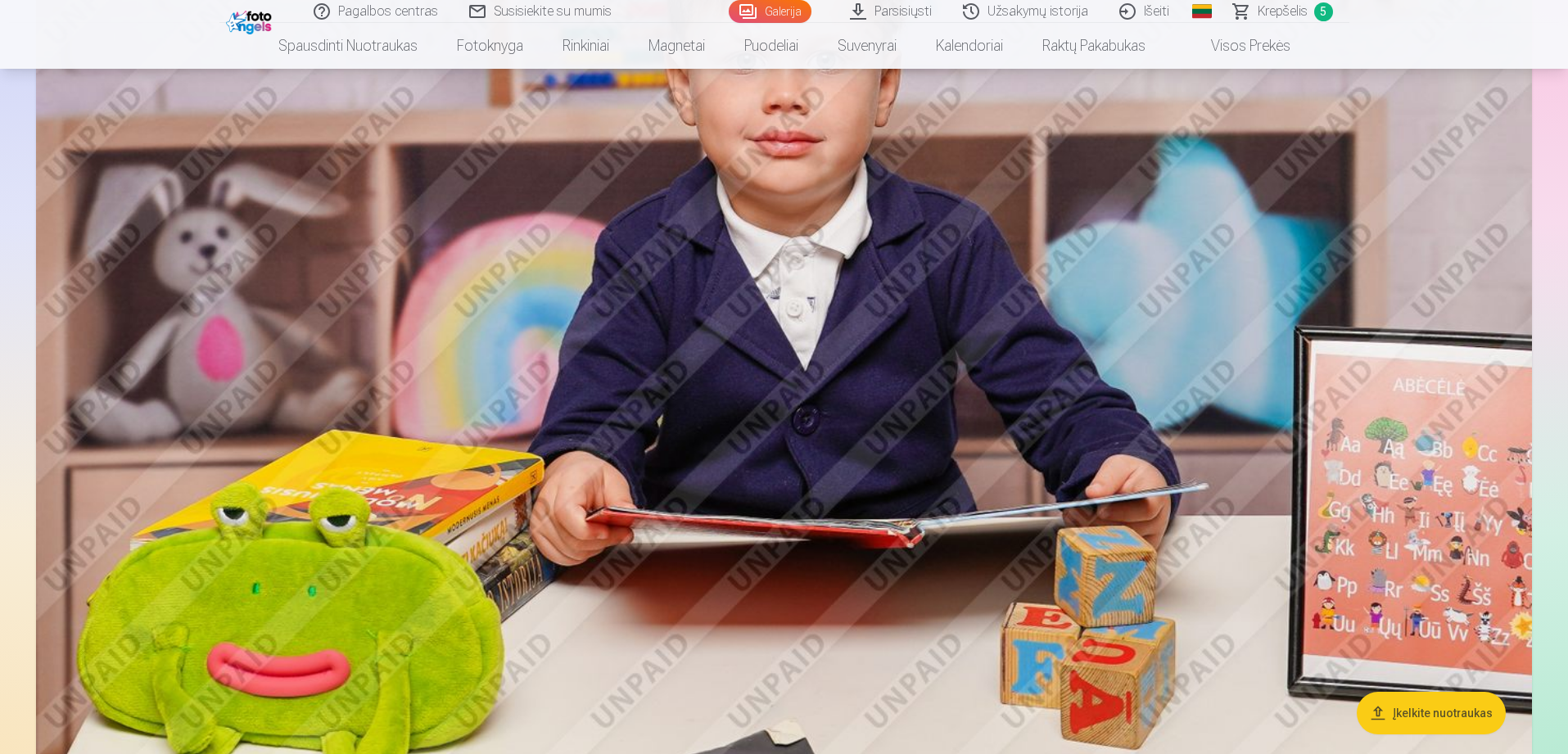
click at [1134, 483] on img at bounding box center [784, 299] width 1496 height 997
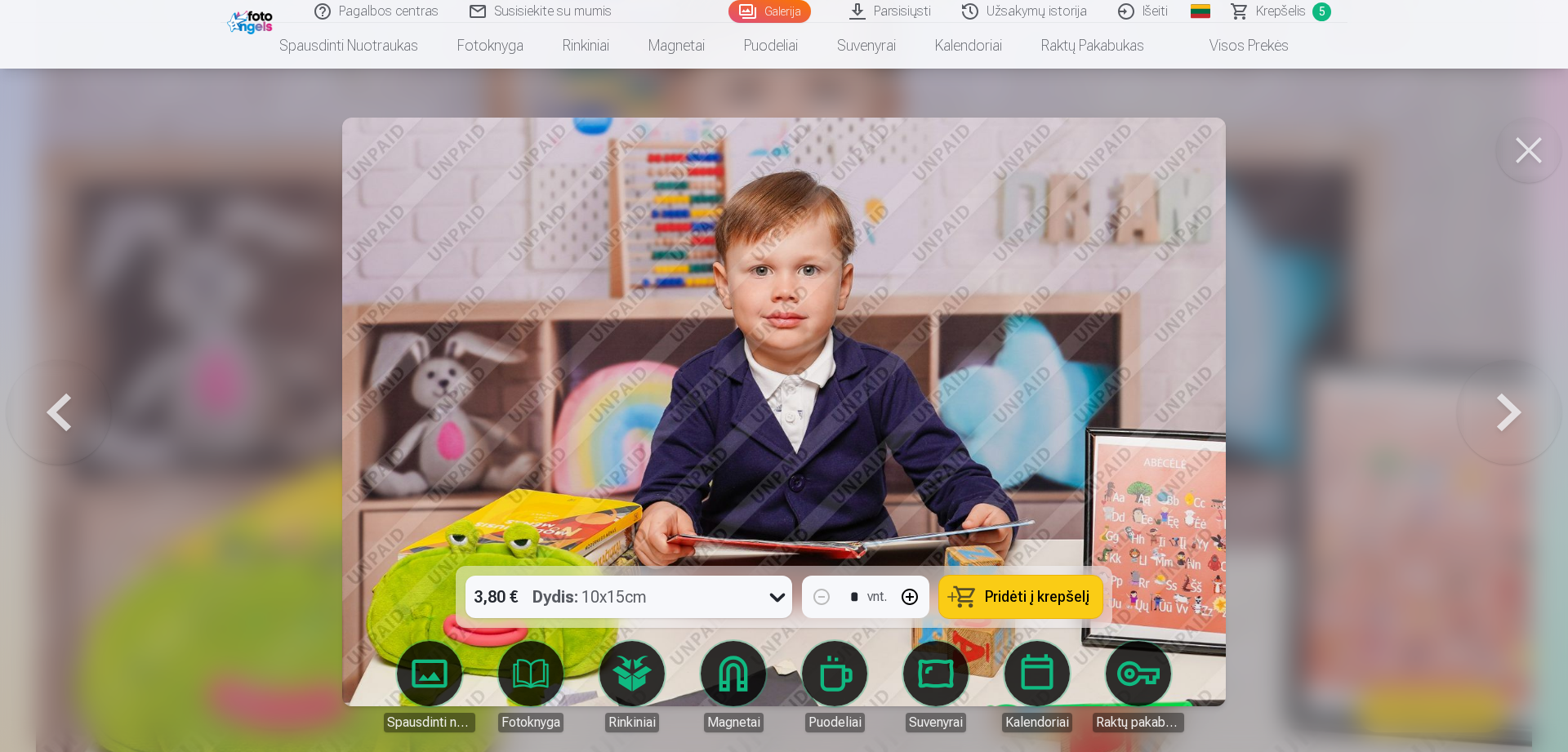
click at [920, 600] on button "button" at bounding box center [910, 597] width 39 height 39
click at [818, 596] on button "button" at bounding box center [822, 597] width 39 height 39
click at [999, 586] on button "Pridėti į krepšelį" at bounding box center [1021, 597] width 163 height 43
type input "*"
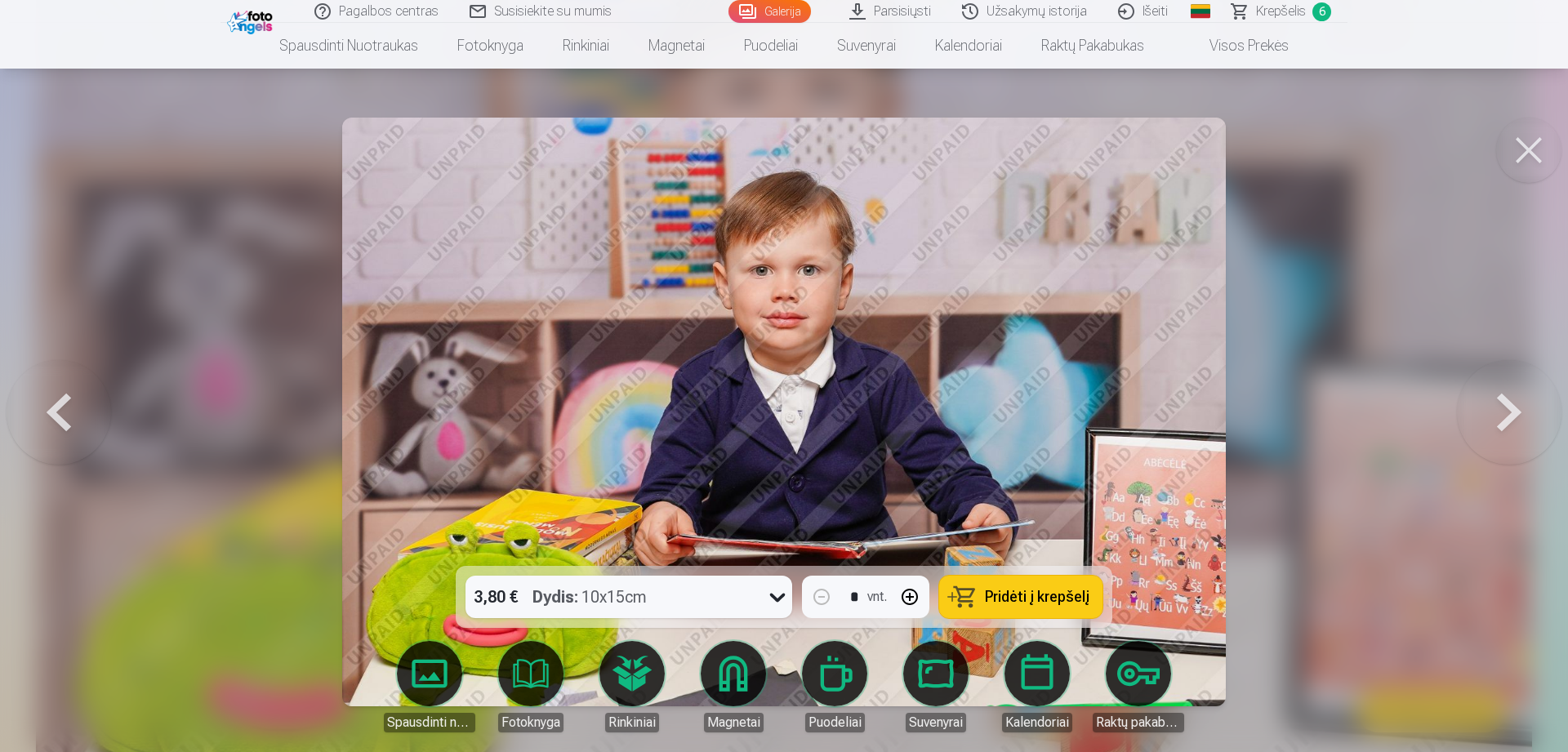
click at [1528, 152] on button at bounding box center [1528, 150] width 65 height 65
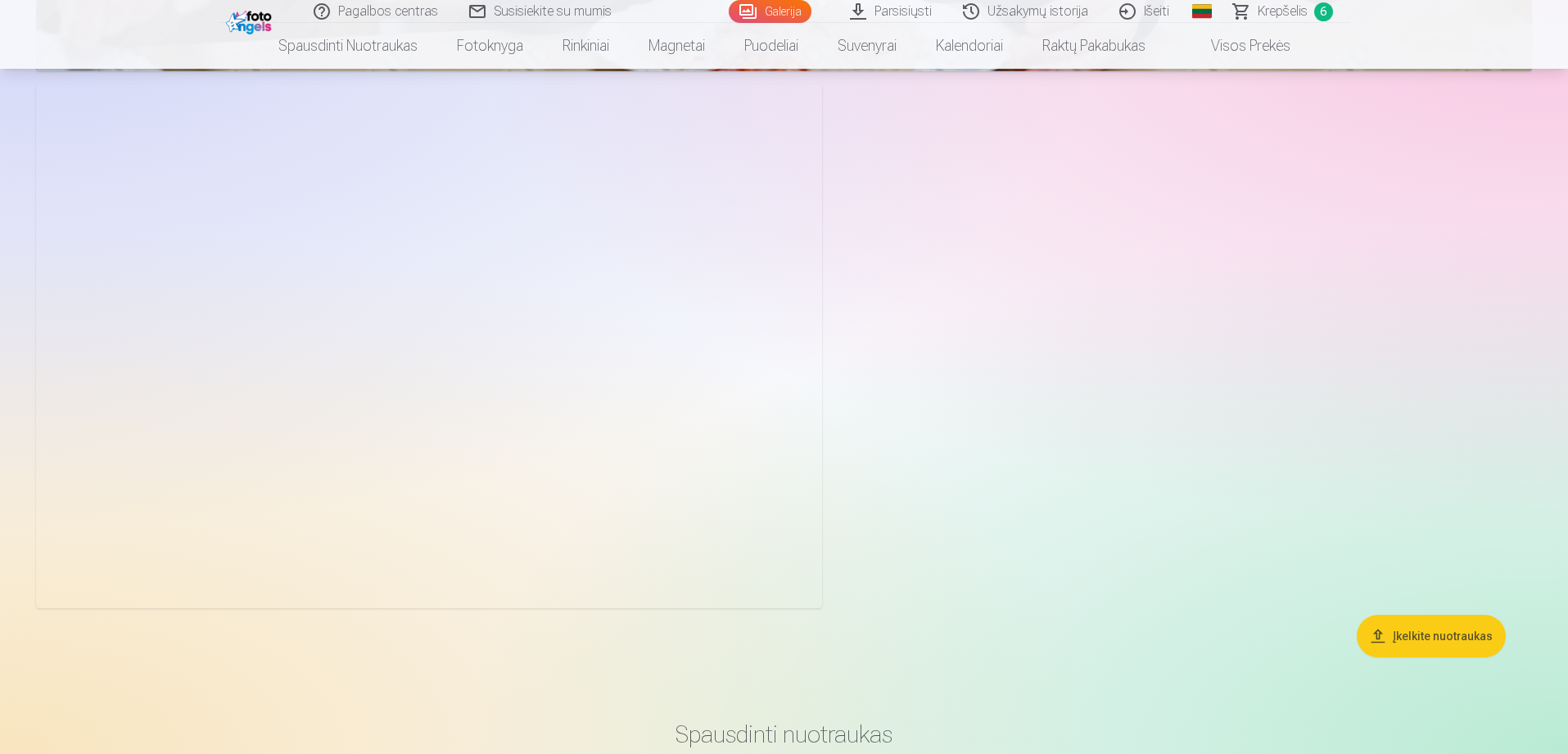
scroll to position [13999, 0]
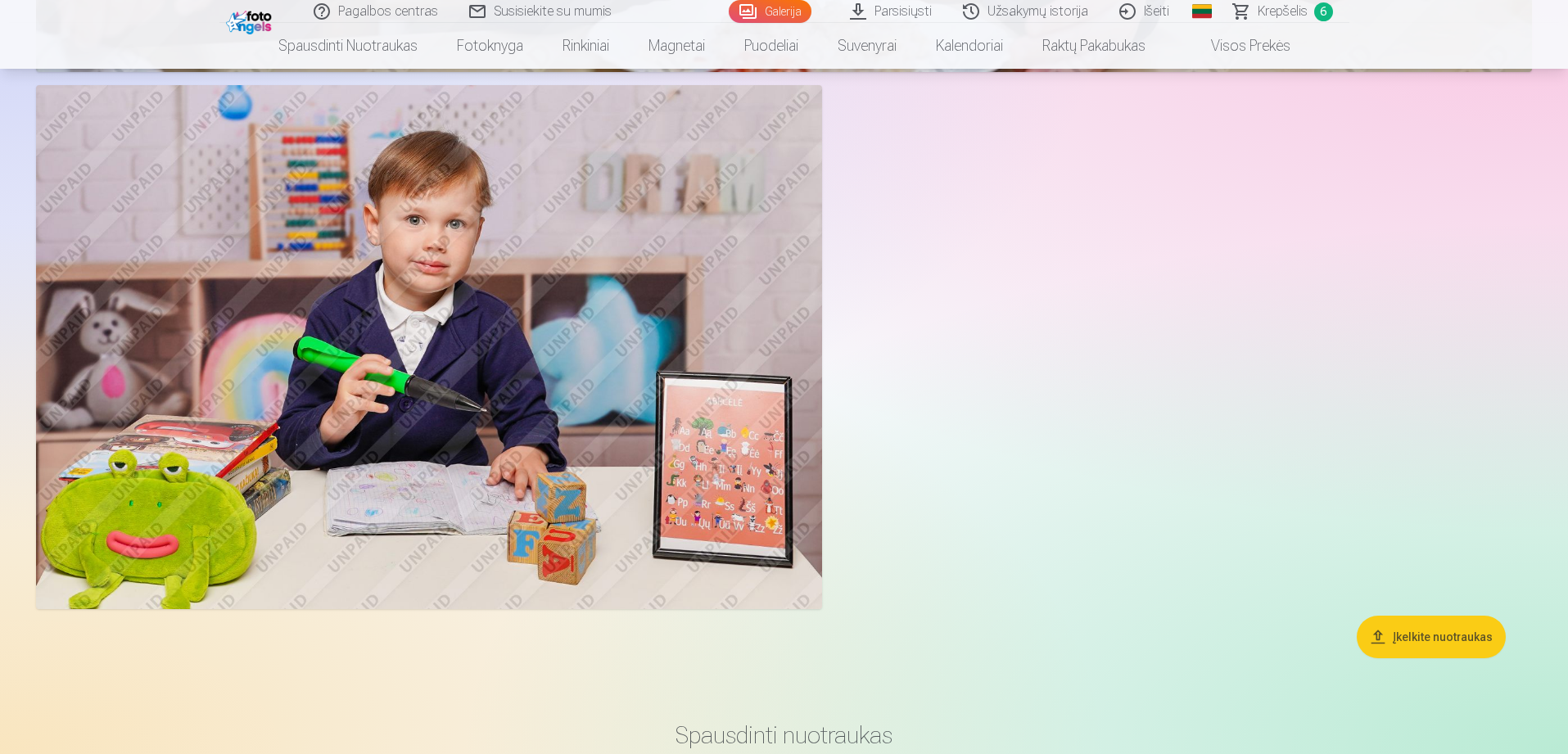
click at [1279, 5] on span "Krepšelis" at bounding box center [1282, 12] width 50 height 20
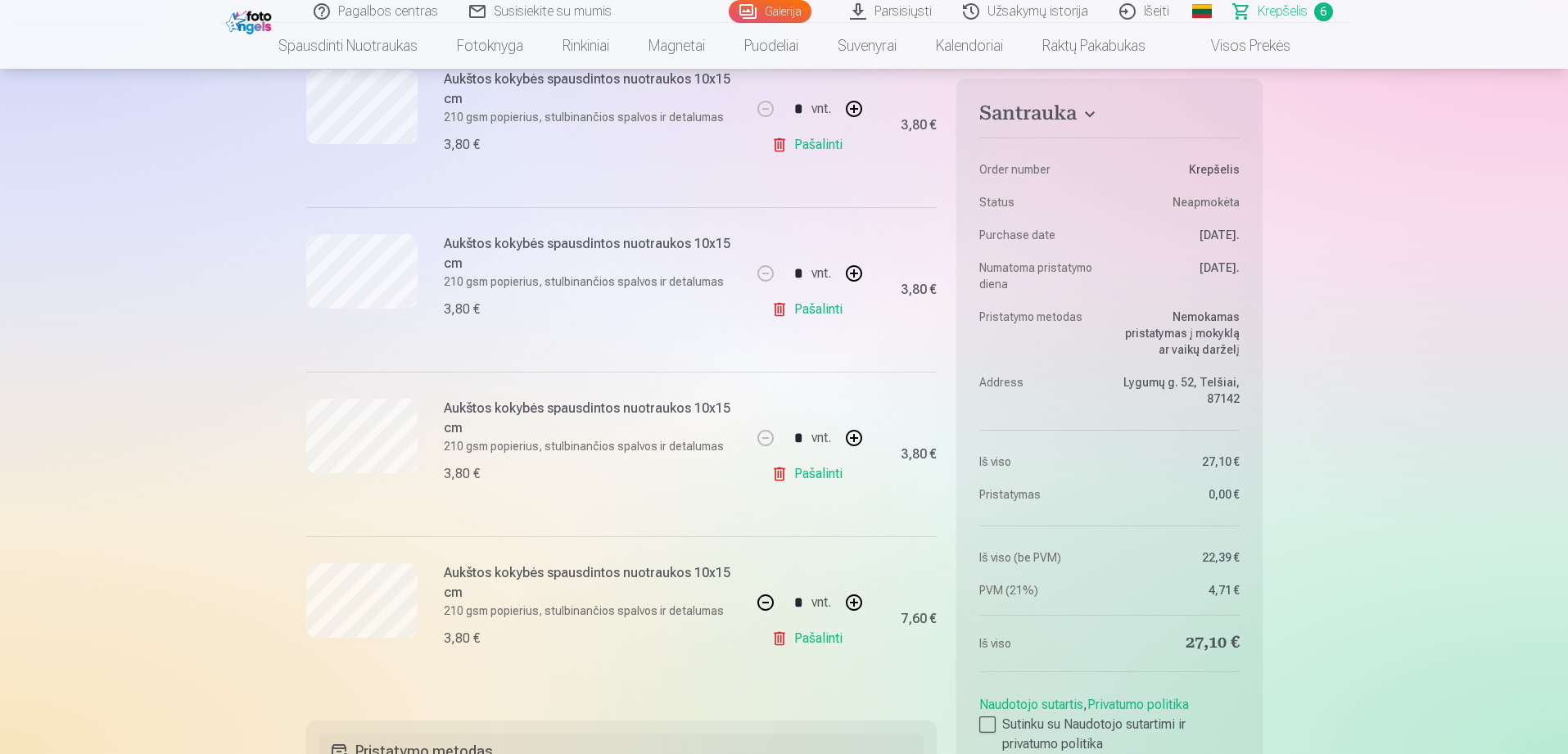
scroll to position [692, 0]
click at [852, 598] on button "button" at bounding box center [854, 599] width 39 height 39
type input "*"
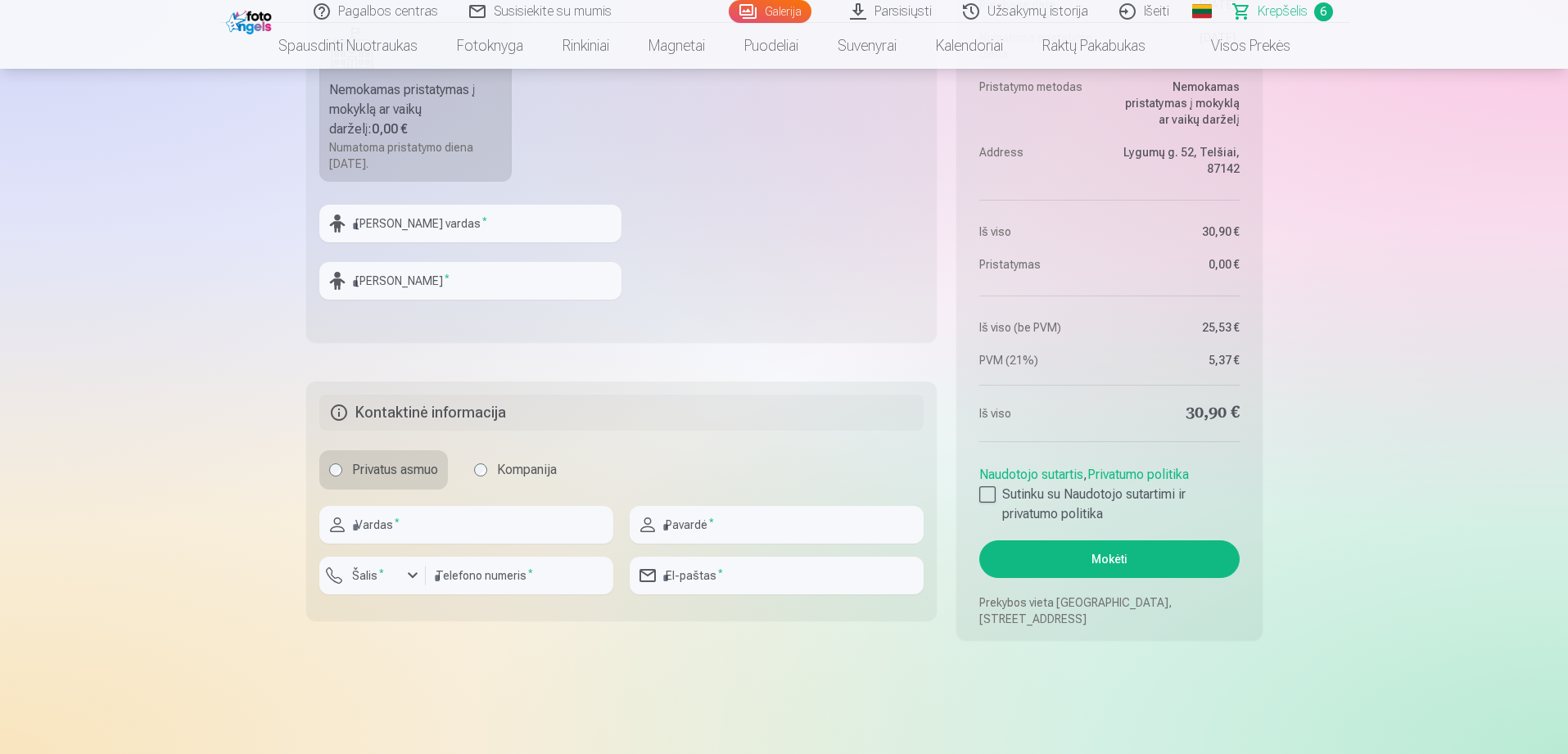
scroll to position [1460, 0]
click at [1173, 566] on button "Mokėti" at bounding box center [1109, 560] width 259 height 38
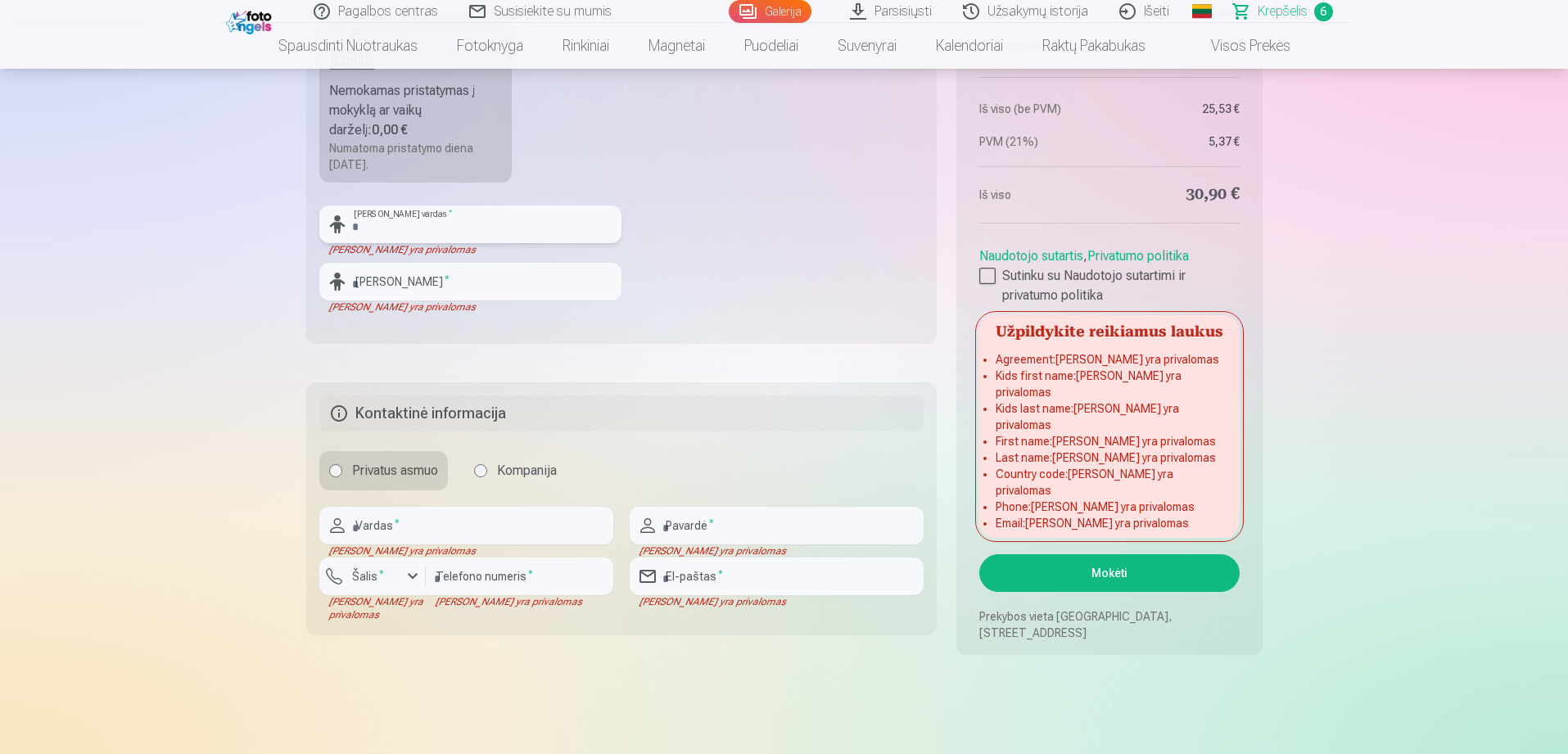
click at [534, 228] on input "text" at bounding box center [470, 224] width 302 height 38
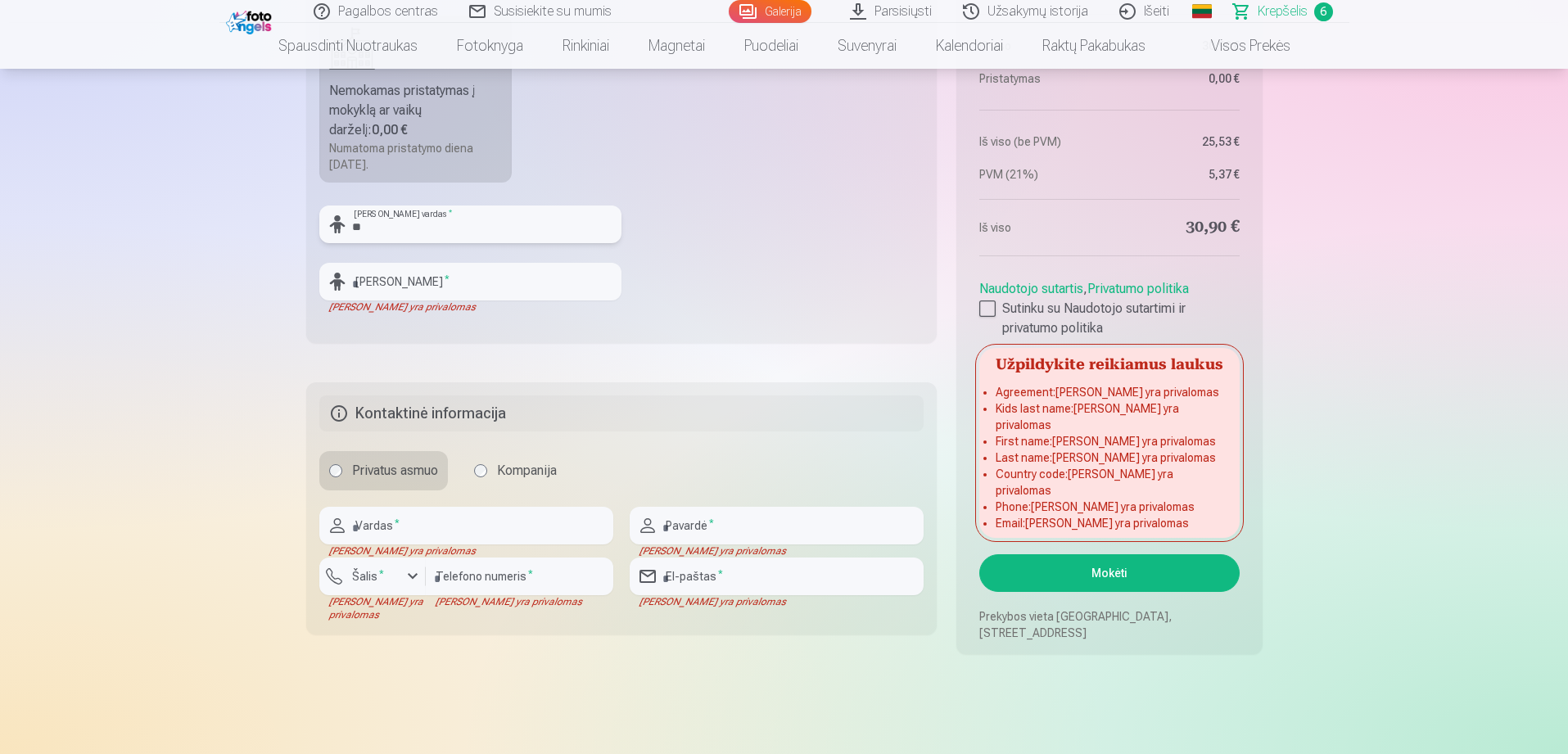
type input "*"
type input "*****"
click at [518, 297] on input "text" at bounding box center [470, 281] width 302 height 38
type input "**********"
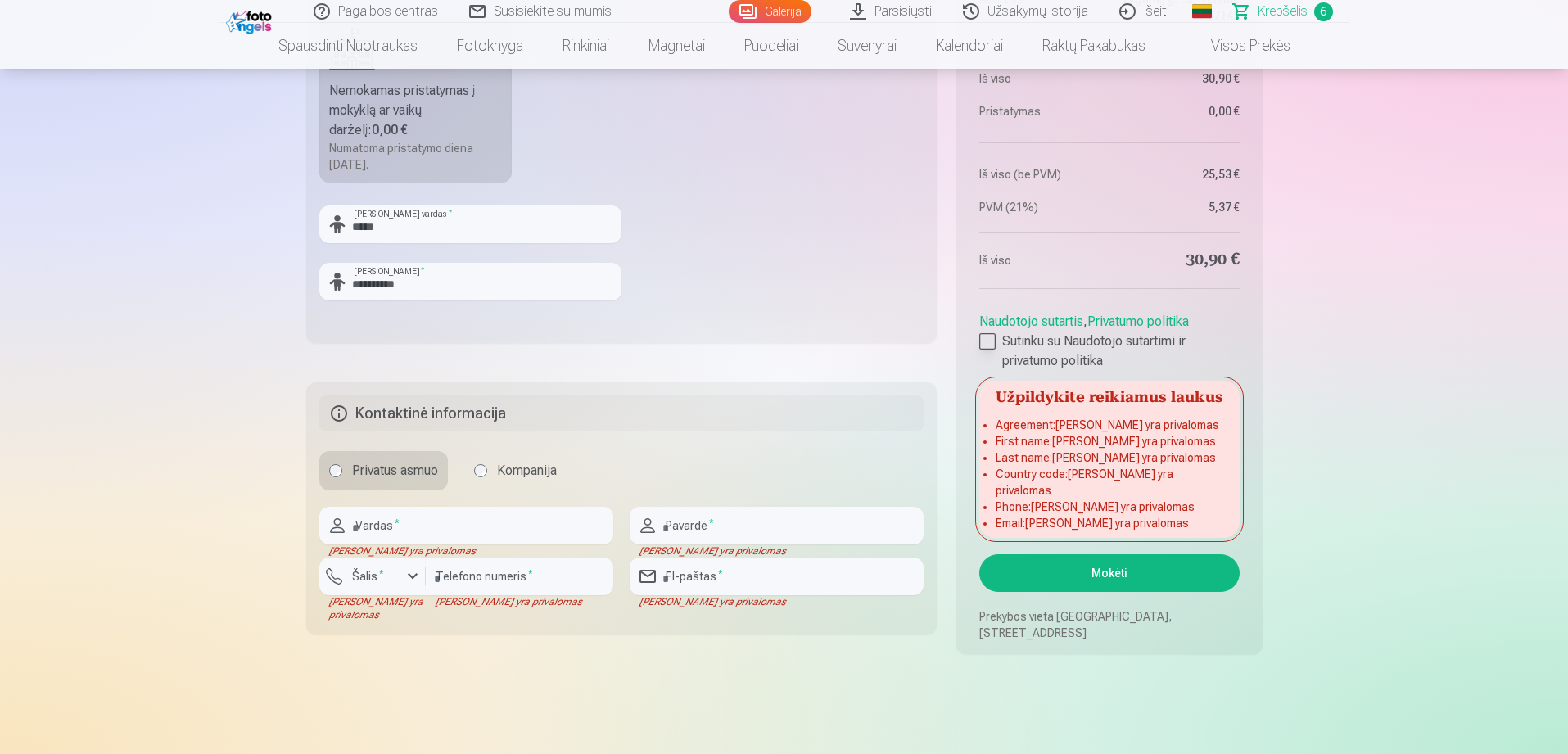
click at [990, 349] on div at bounding box center [987, 341] width 16 height 16
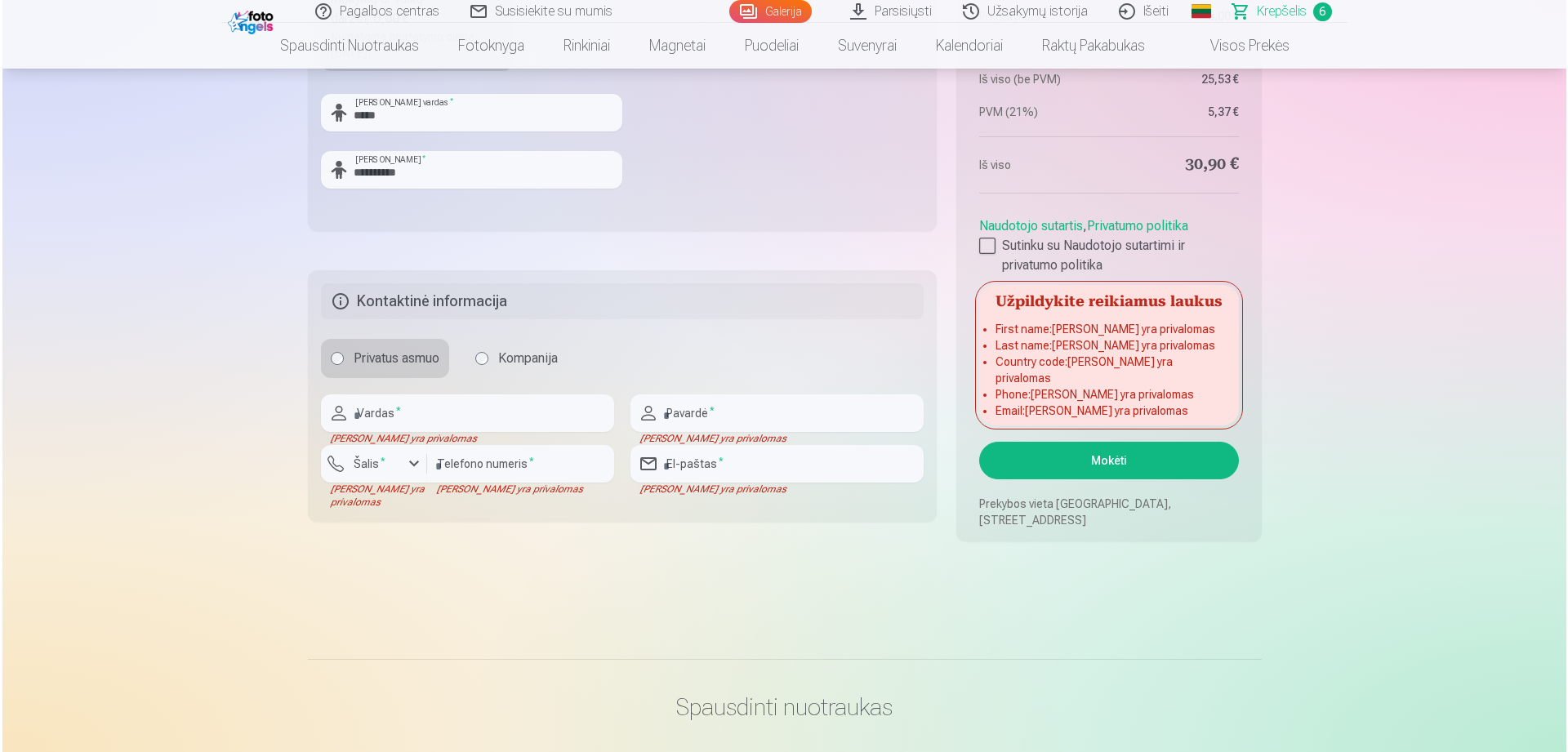
scroll to position [1696, 0]
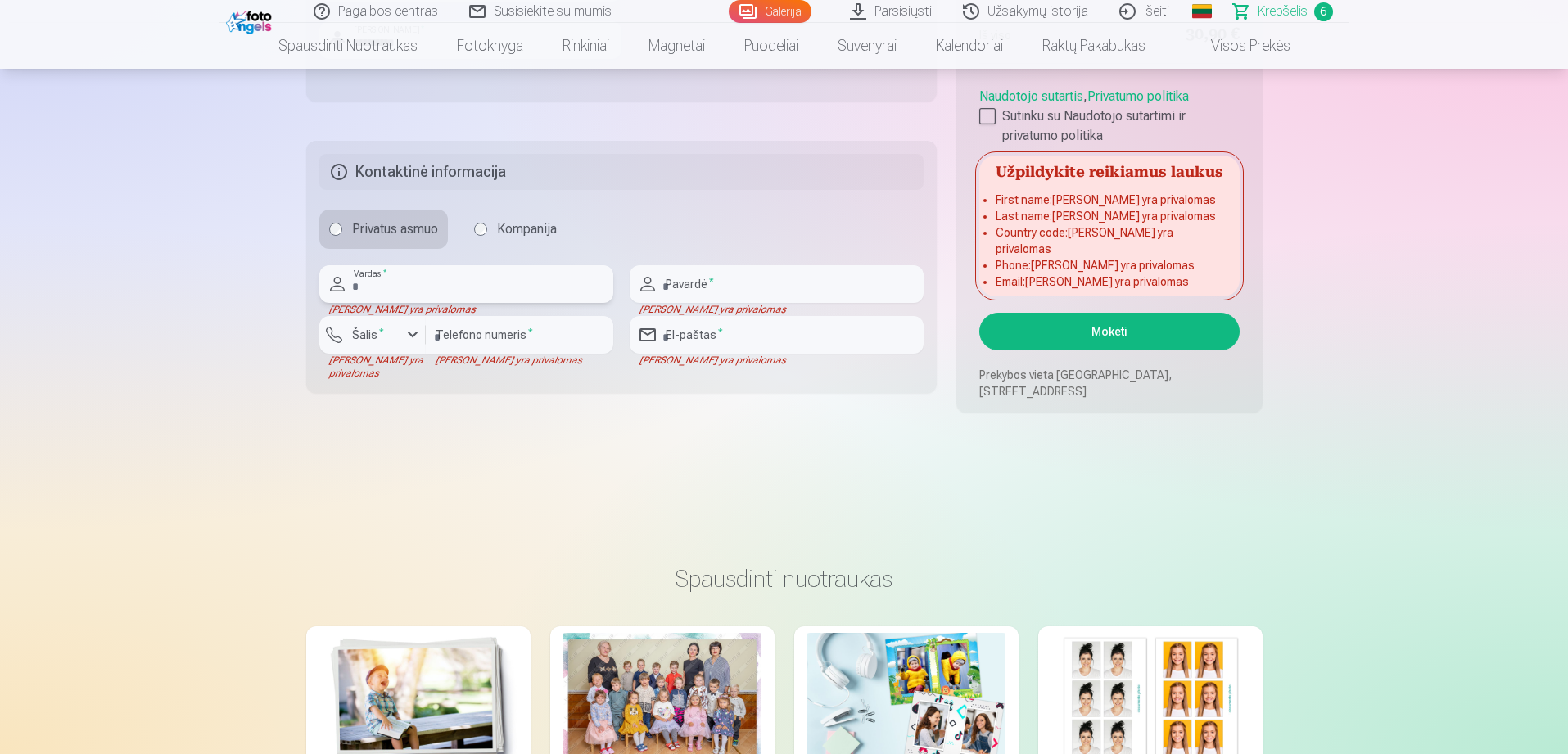
click at [482, 280] on input "text" at bounding box center [465, 284] width 294 height 38
type input "*******"
type input "**********"
type input "*********"
type input "**********"
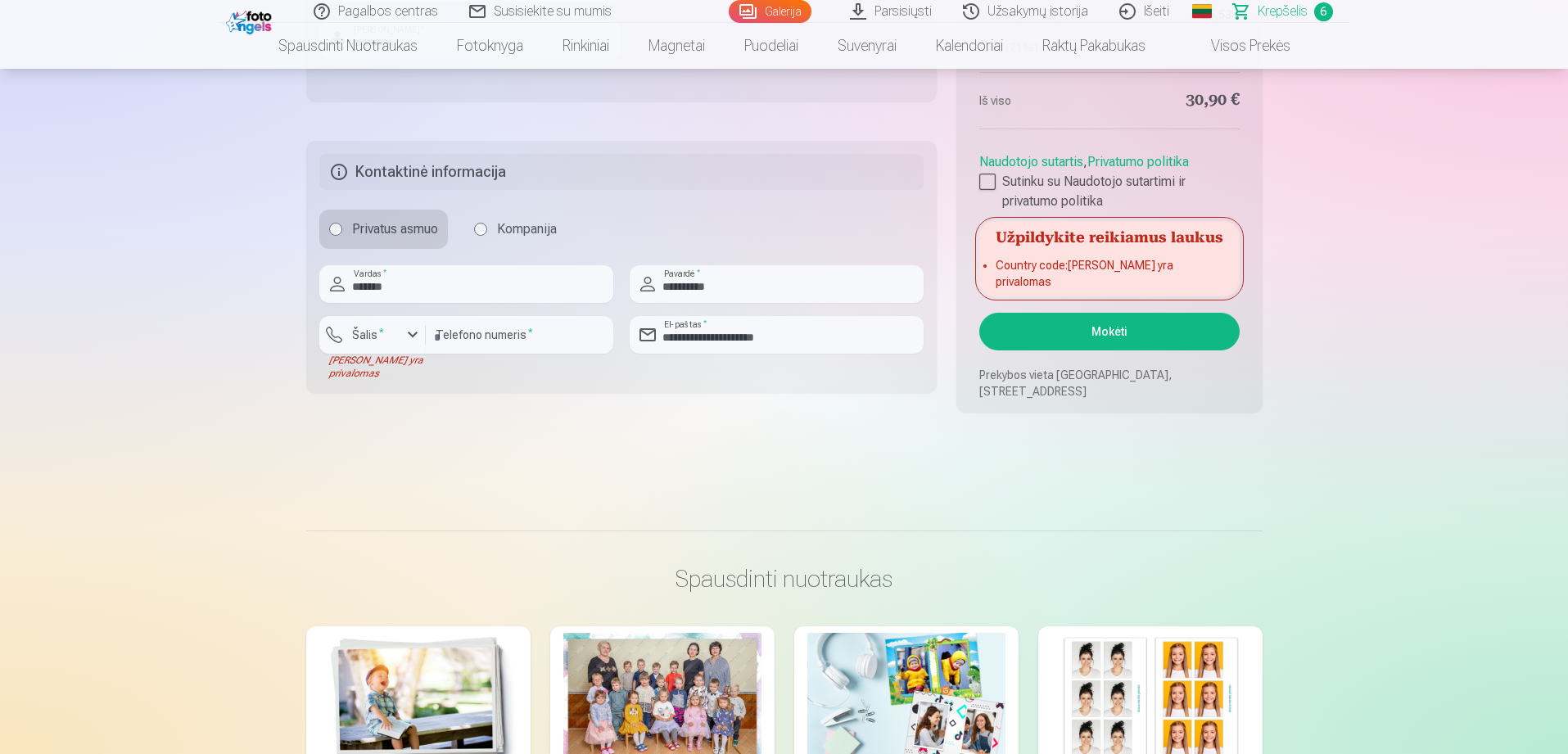
click at [1042, 282] on li "Country code : Laukas yra privalomas" at bounding box center [1109, 273] width 227 height 33
click at [355, 331] on label "Šalis *" at bounding box center [368, 335] width 45 height 16
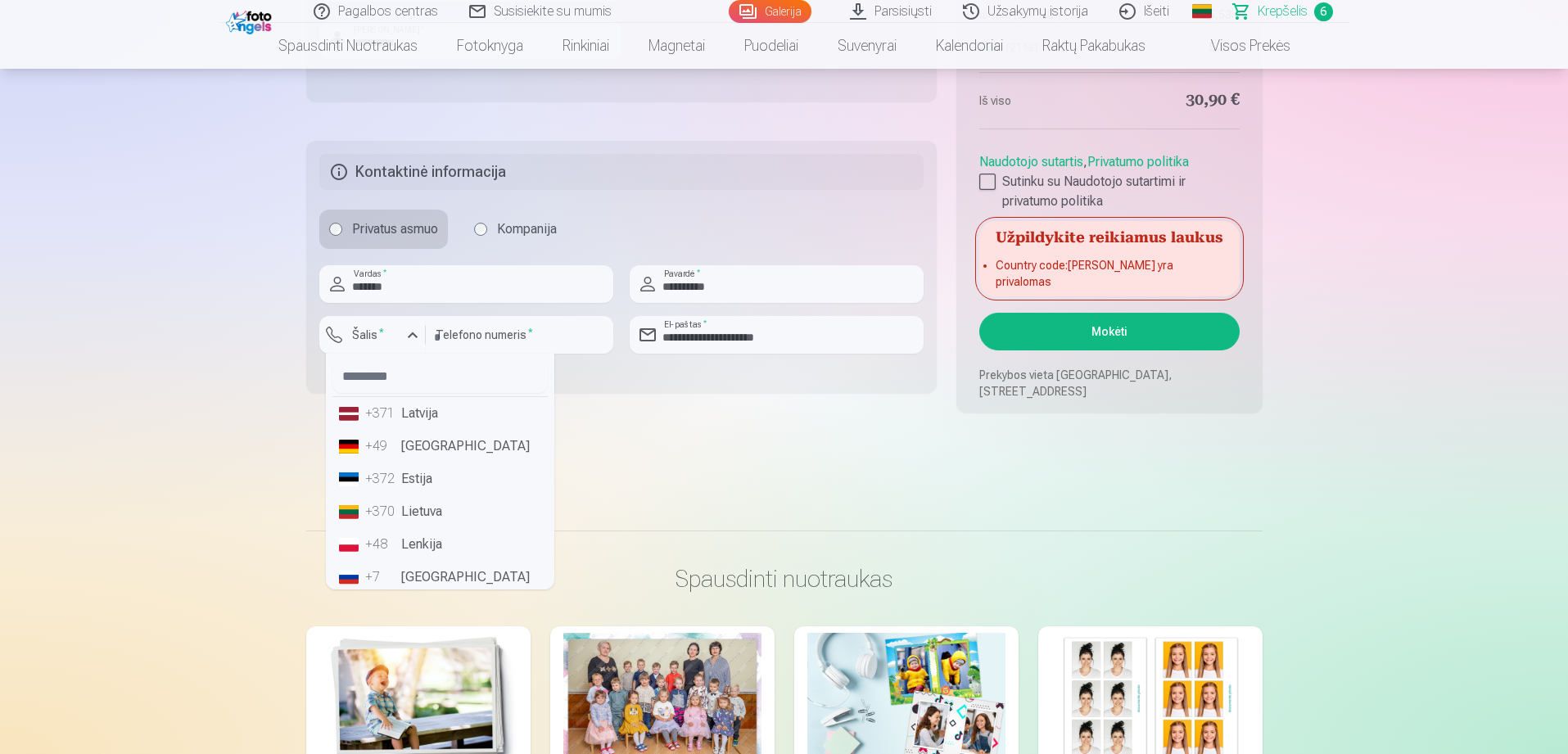
click at [394, 501] on li "+370 Lietuva" at bounding box center [440, 511] width 215 height 33
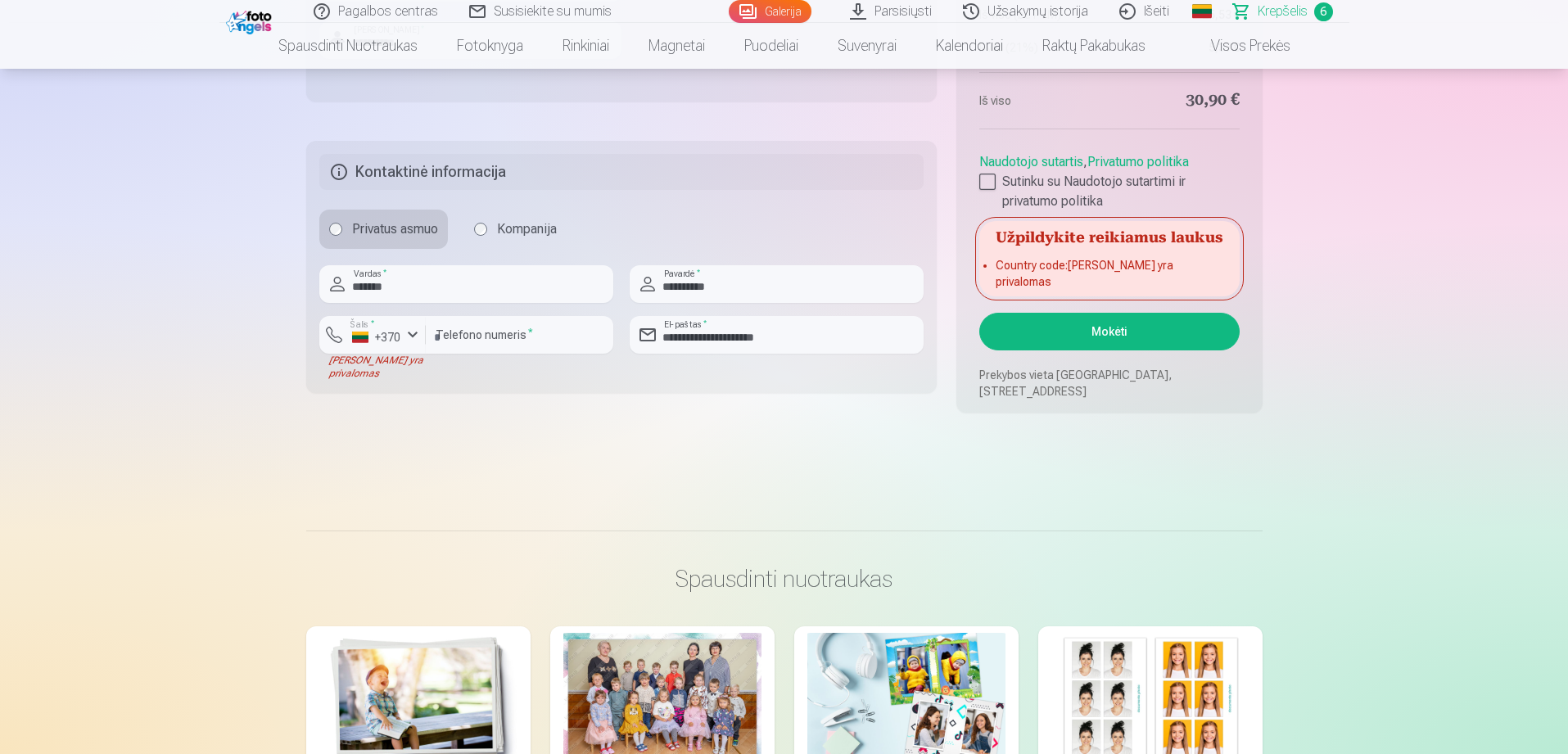
click at [1091, 344] on button "Mokėti" at bounding box center [1109, 331] width 259 height 38
